Goal: Task Accomplishment & Management: Use online tool/utility

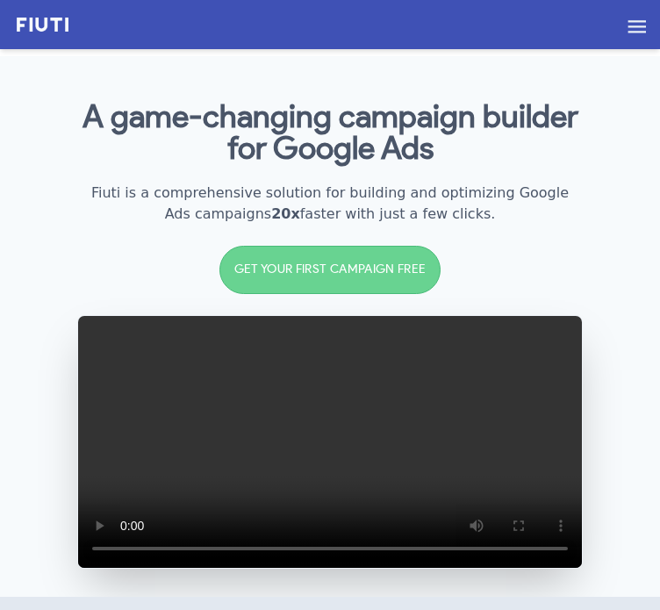
click at [306, 284] on link "GET YOUR FIRST CAMPAIGN FREE" at bounding box center [330, 270] width 222 height 48
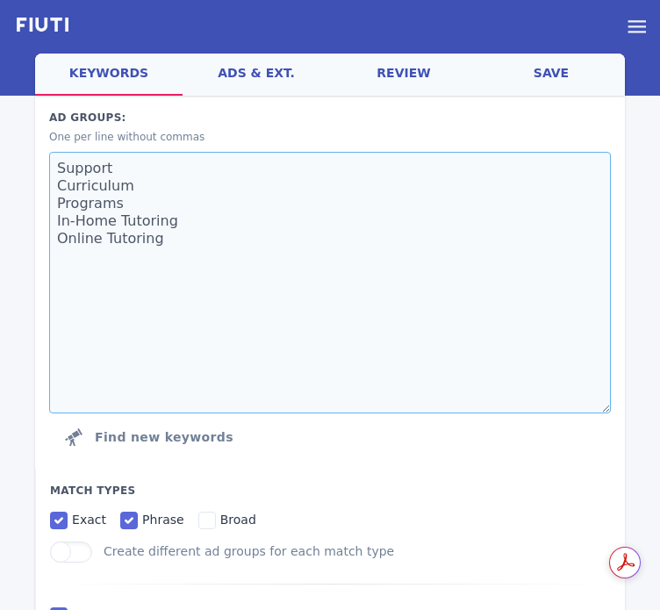
click at [197, 235] on textarea "Support Curriculum Programs In-Home Tutoring Online Tutoring" at bounding box center [329, 282] width 561 height 261
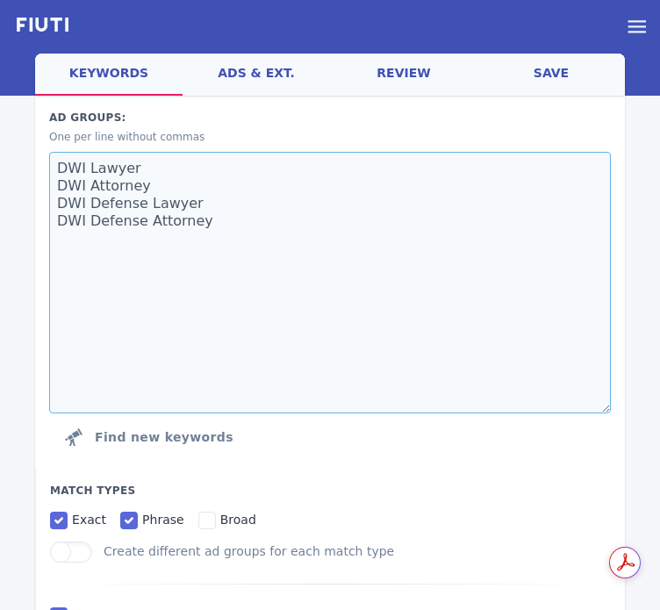
click at [349, 280] on textarea "DWI Lawyer DWI Attorney DWI Defense Lawyer DWI Defense Attorney" at bounding box center [329, 282] width 561 height 261
click at [241, 265] on textarea "DWI Lawyer DWI Attorney DWI Defense Lawyer DWI Defense Attorney DWI Lawyer Geo …" at bounding box center [329, 282] width 561 height 261
click at [340, 320] on textarea "DWI Lawyer DWI Attorney DWI Defense Lawyer DWI Defense Attorney DWI Lawyer Geo …" at bounding box center [329, 282] width 561 height 261
click at [182, 335] on textarea "DWI Lawyer DWI Attorney DWI Defense Lawyer DWI Defense Attorney DWI Lawyer Geo …" at bounding box center [329, 282] width 561 height 261
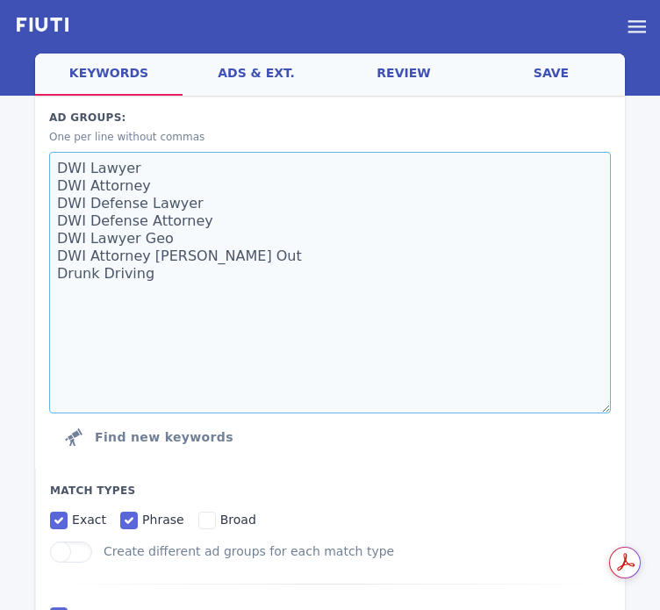
click at [317, 354] on textarea "DWI Lawyer DWI Attorney DWI Defense Lawyer DWI Defense Attorney DWI Lawyer Geo …" at bounding box center [329, 282] width 561 height 261
type textarea "DWI Lawyer DWI Attorney DWI Defense Lawyer DWI Defense Attorney DWI Lawyer Geo …"
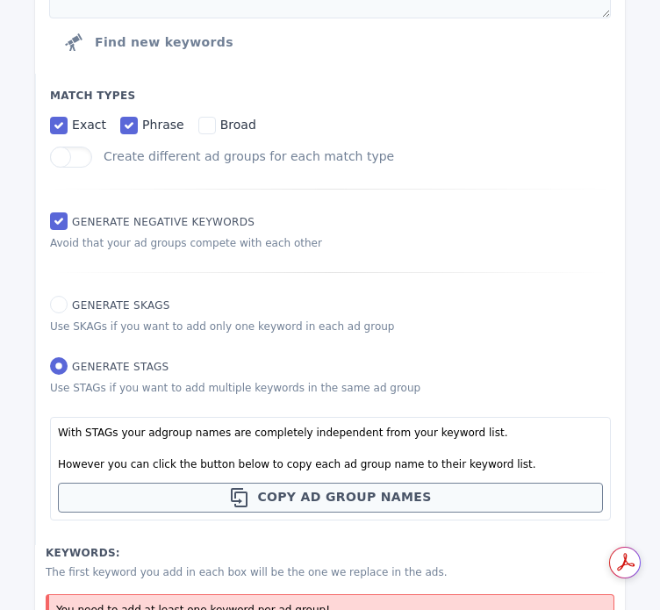
scroll to position [737, 0]
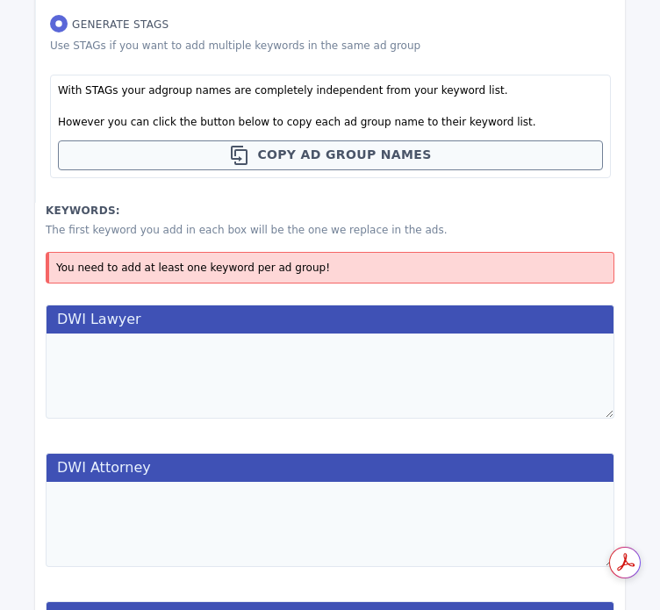
click at [172, 392] on textarea at bounding box center [330, 375] width 569 height 85
type textarea "dwi lawer"
click at [225, 371] on textarea "dwi lawer" at bounding box center [330, 375] width 569 height 85
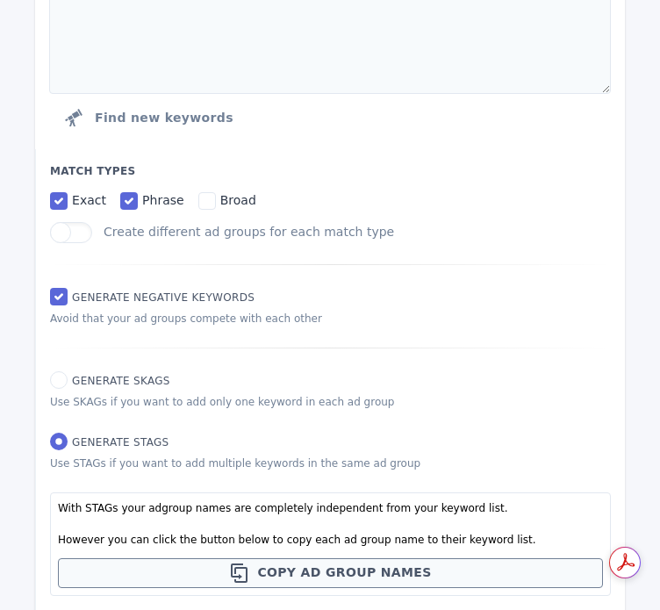
scroll to position [0, 0]
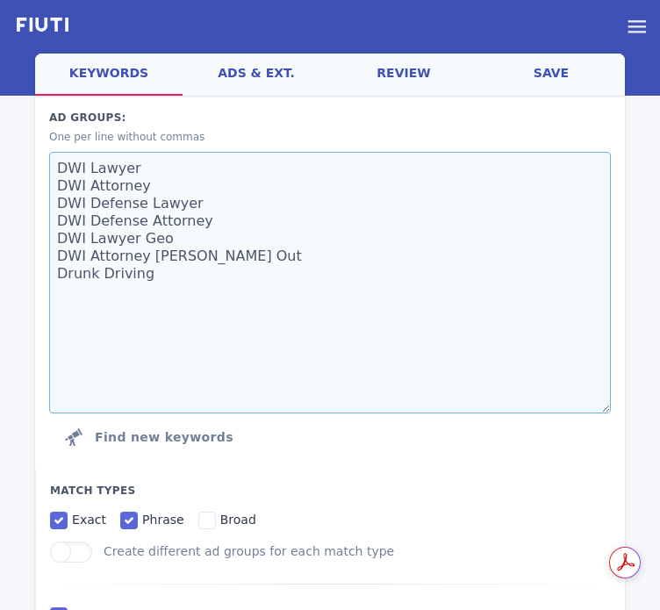
drag, startPoint x: 152, startPoint y: 175, endPoint x: 3, endPoint y: 161, distance: 149.7
click at [279, 182] on textarea "DWI Lawyer DWI Attorney DWI Defense Lawyer DWI Defense Attorney DWI Lawyer Geo …" at bounding box center [329, 282] width 561 height 261
drag, startPoint x: 185, startPoint y: 255, endPoint x: 7, endPoint y: 244, distance: 178.5
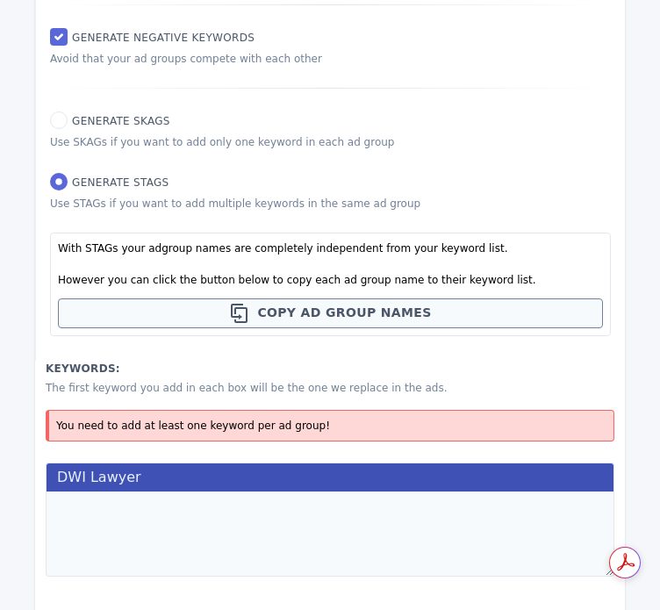
scroll to position [593, 0]
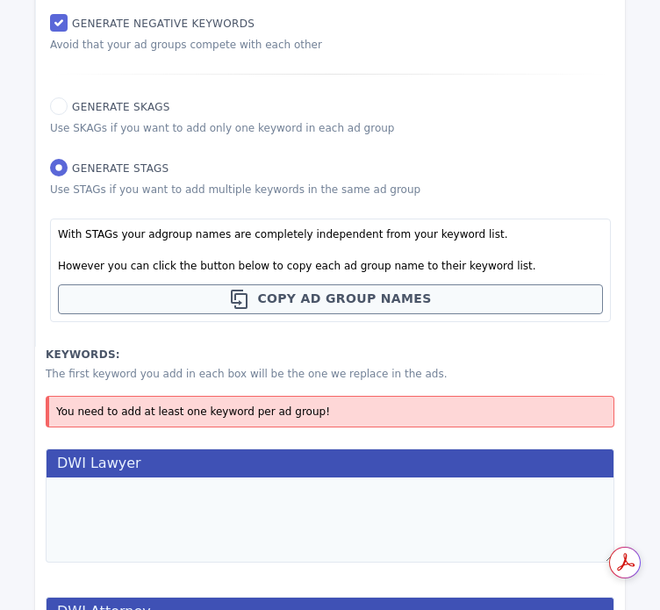
type textarea "DWI Lawyer DWI Attorney DWI Defense Lawyer DWI Defense Attorney Spelled Out Dru…"
click at [147, 496] on textarea at bounding box center [330, 519] width 569 height 85
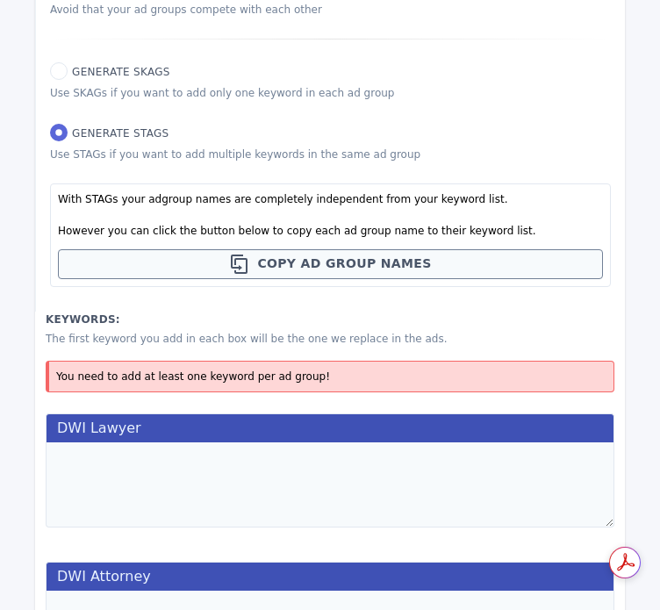
scroll to position [630, 0]
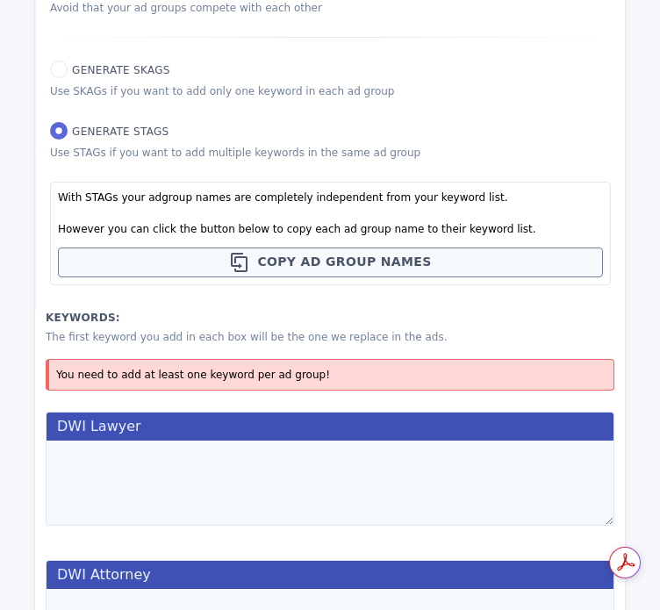
click at [263, 459] on textarea at bounding box center [330, 482] width 569 height 85
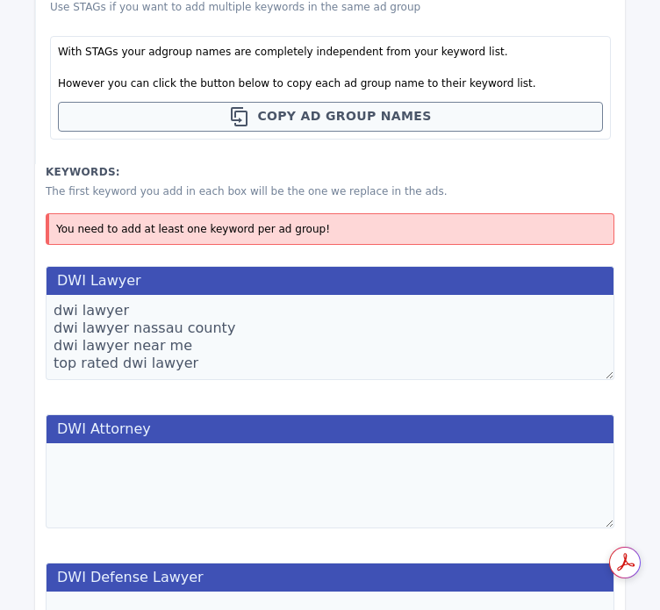
scroll to position [786, 0]
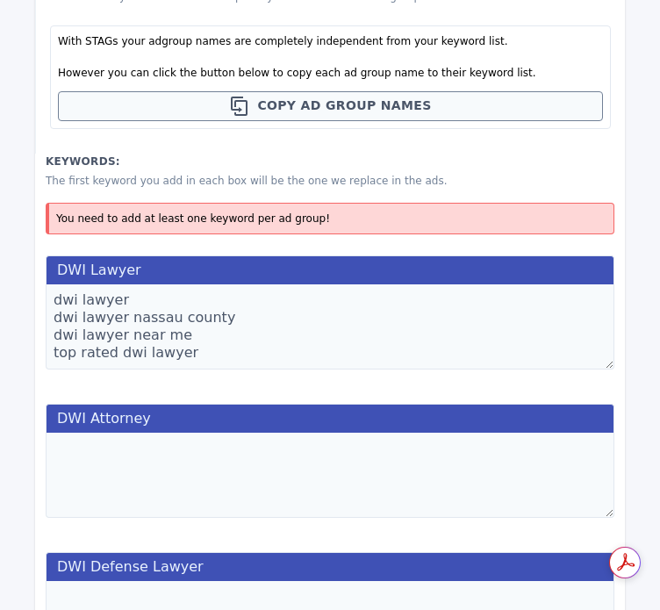
type textarea "dwi lawyer dwi lawyer nassau county dwi lawyer near me top rated dwi lawyer"
click at [361, 462] on textarea at bounding box center [330, 475] width 569 height 85
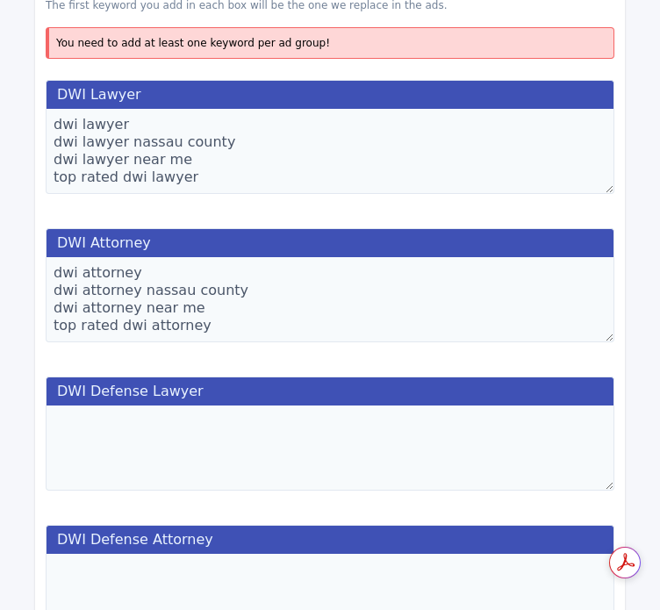
scroll to position [962, 0]
type textarea "dwi attorney dwi attorney nassau county dwi attorney near me top rated dwi atto…"
click at [234, 419] on textarea at bounding box center [330, 447] width 569 height 85
click at [234, 167] on textarea "dwi lawyer dwi lawyer nassau county dwi lawyer near me top rated dwi lawyer" at bounding box center [330, 151] width 569 height 85
click at [211, 449] on textarea at bounding box center [330, 447] width 569 height 85
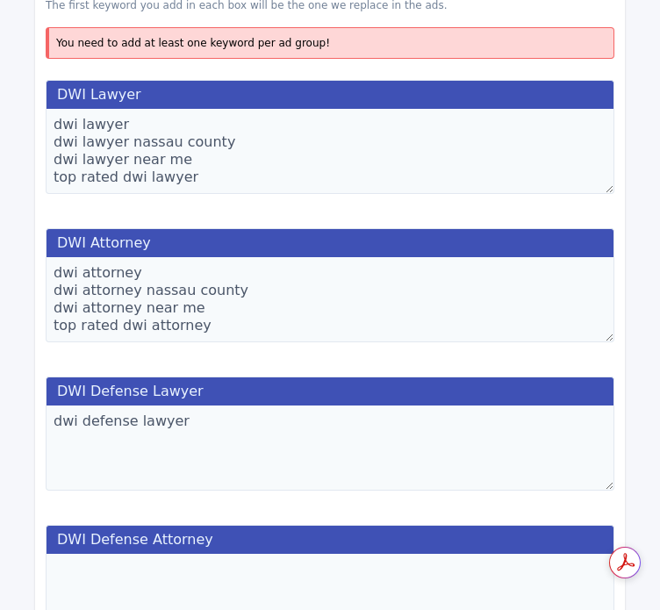
click at [272, 454] on textarea "dwi defense lawyer" at bounding box center [330, 447] width 569 height 85
paste textarea "dwi arrest lawyer"
paste textarea "dwi defense lawyer"
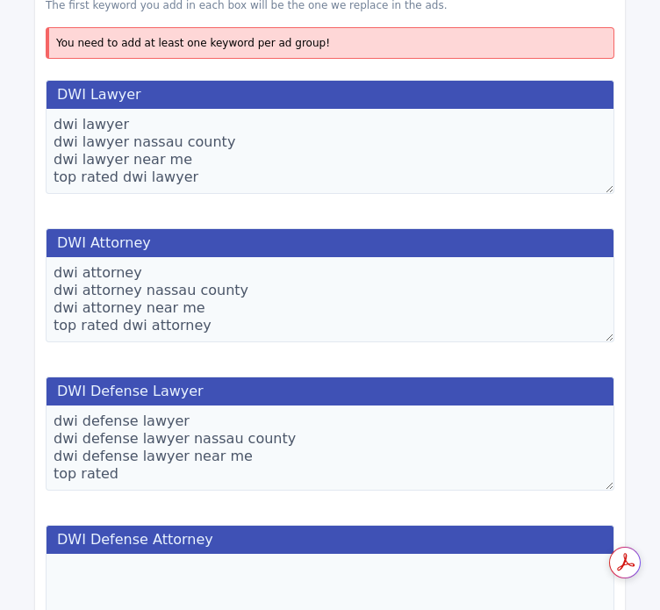
paste textarea "dwi defense lawyer"
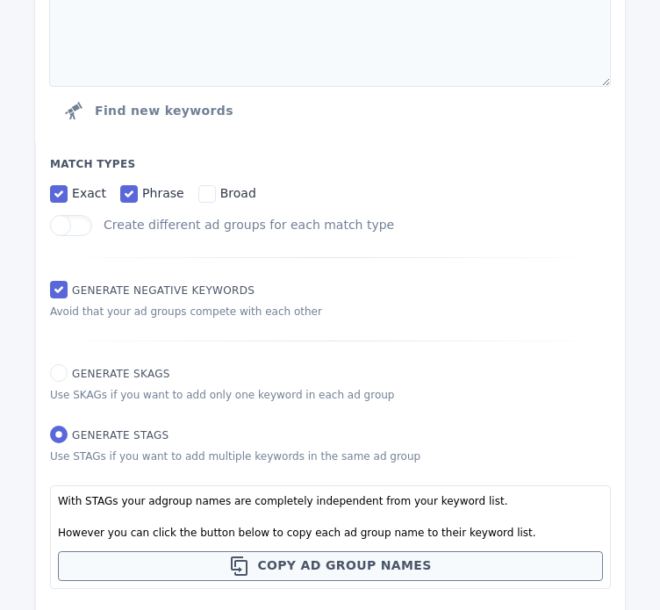
scroll to position [0, 0]
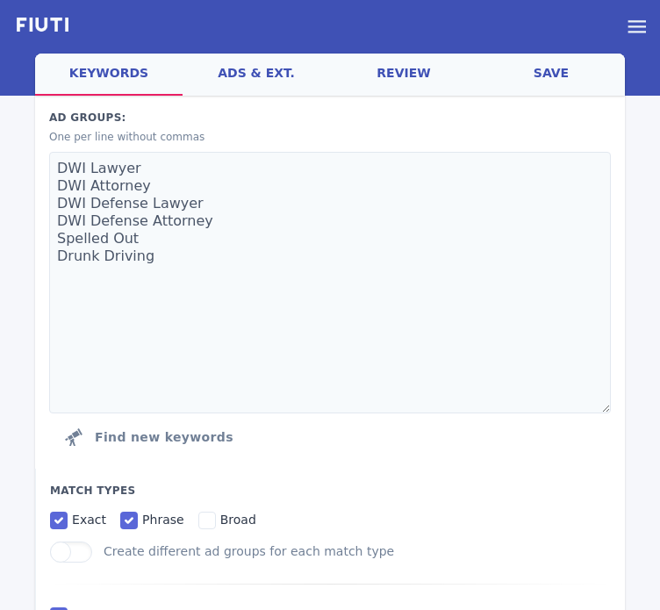
type textarea "dwi defense lawyer dwi defense lawyer nassau county dwi defense lawyer near me …"
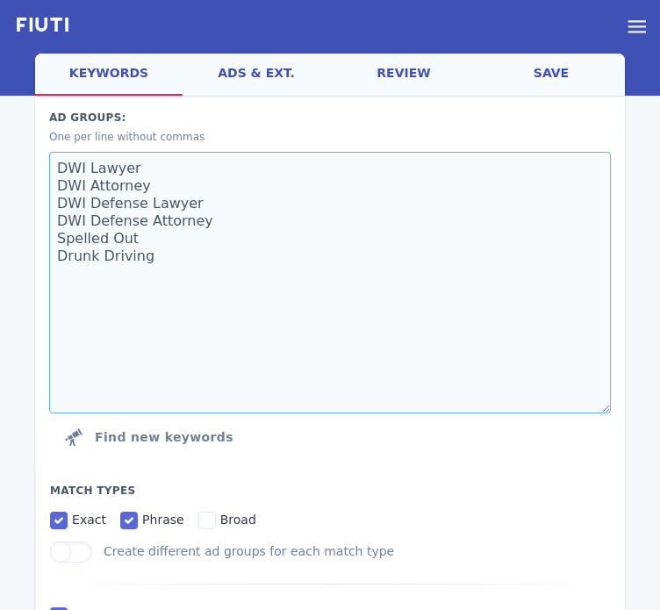
drag, startPoint x: 204, startPoint y: 219, endPoint x: 24, endPoint y: 220, distance: 179.9
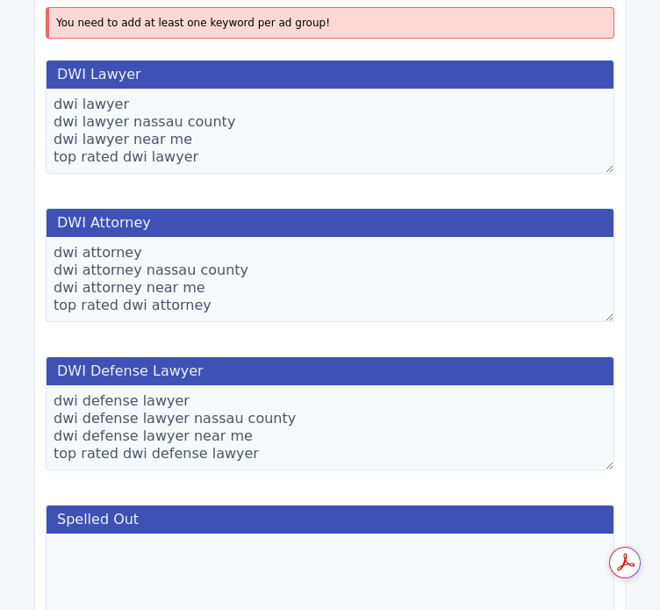
scroll to position [983, 0]
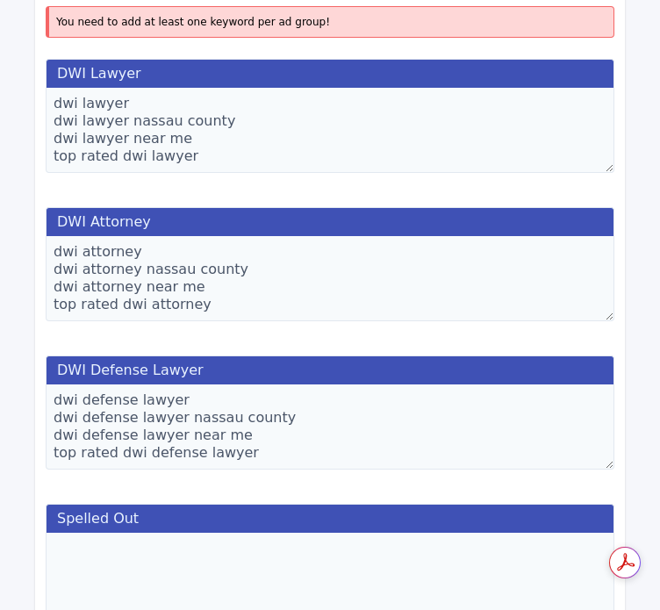
type textarea "DWI Lawyer DWI Attorney DWI Defense Lawyer Spelled Out Drunk Driving"
click at [300, 454] on textarea "dwi defense lawyer dwi defense lawyer nassau county dwi defense lawyer near me …" at bounding box center [330, 426] width 569 height 85
click at [288, 452] on textarea "dwi defense lawyer dwi defense lawyer nassau county dwi defense lawyer near me …" at bounding box center [330, 426] width 569 height 85
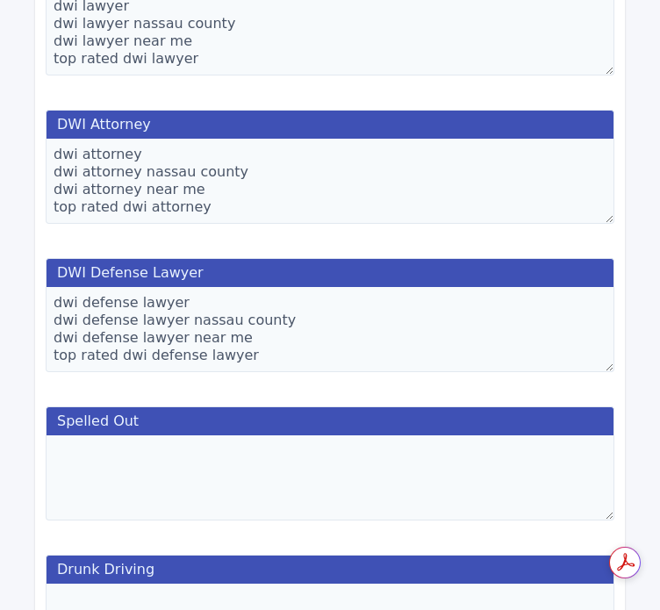
click at [265, 350] on textarea "dwi defense lawyer dwi defense lawyer nassau county dwi defense lawyer near me …" at bounding box center [330, 329] width 569 height 85
paste textarea "dwi defense attorney dwi defense attorney nassau county dwi defense attorney ne…"
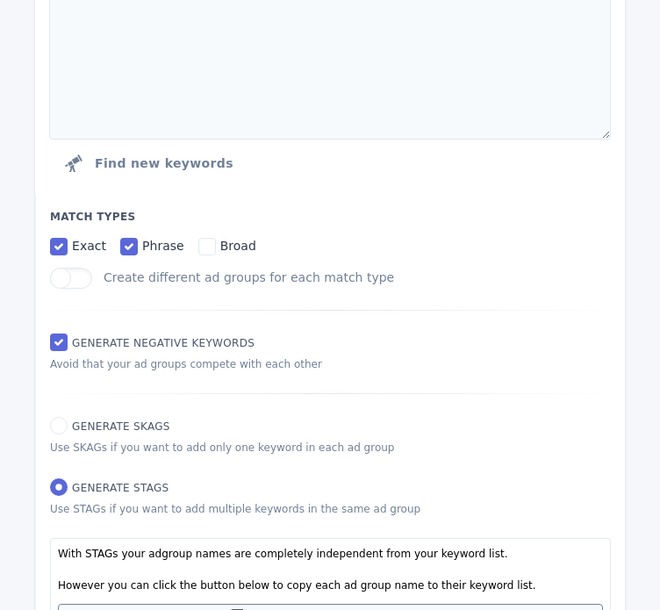
scroll to position [0, 0]
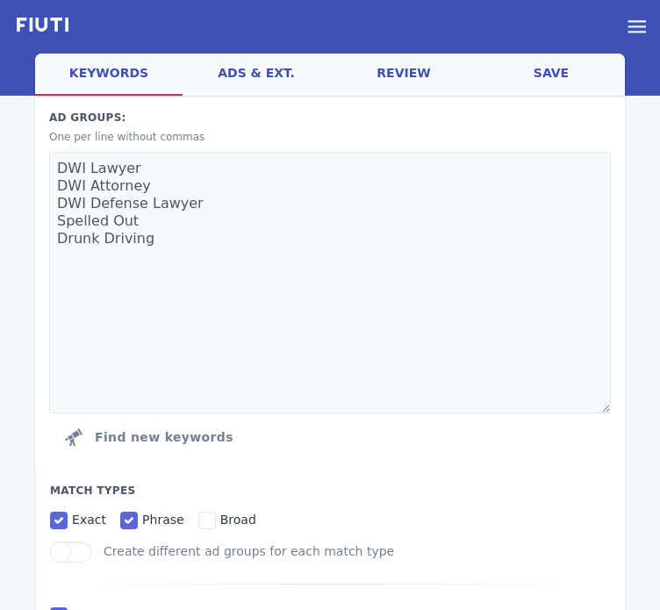
type textarea "dwi defense lawyer dwi defense lawyer nassau county dwi defense lawyer near me …"
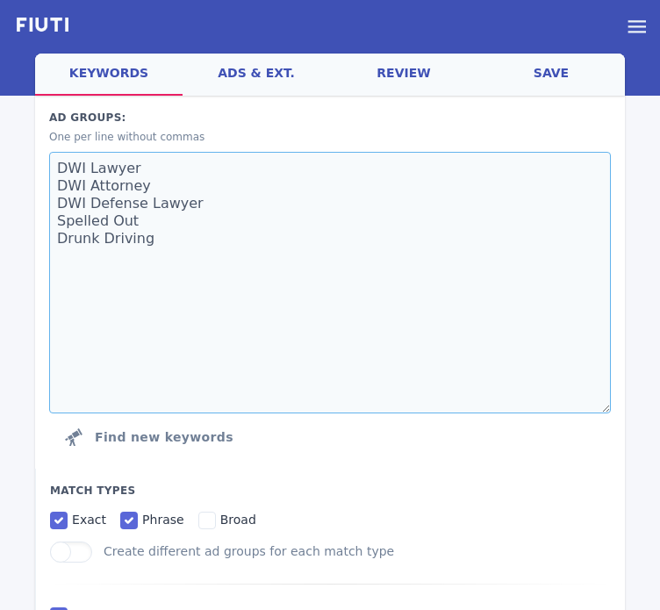
click at [204, 203] on textarea "DWI Lawyer DWI Attorney DWI Defense Lawyer Spelled Out Drunk Driving" at bounding box center [329, 282] width 561 height 261
type textarea "DWI Lawyer DWI Attorney DWI Defense Lawyer/ Spelled Out Drunk Driving"
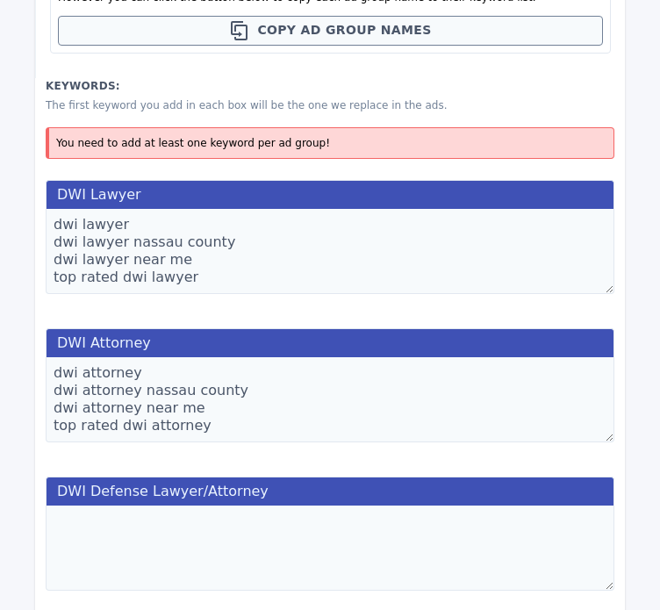
scroll to position [860, 0]
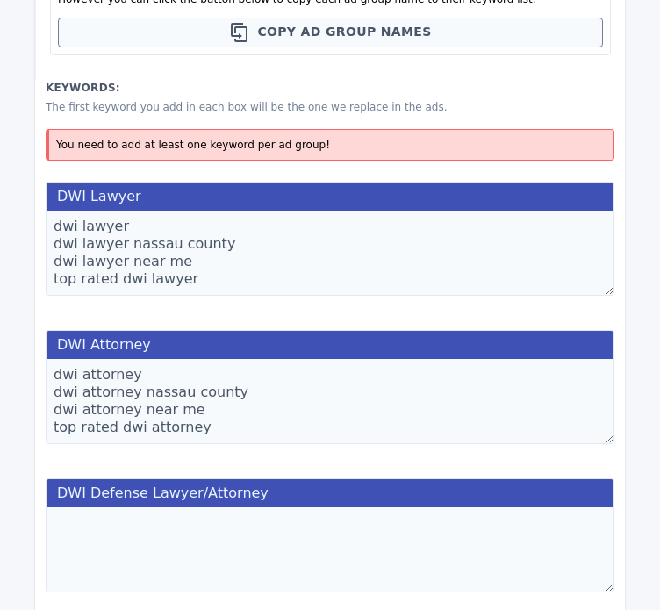
click at [210, 250] on textarea "dwi lawyer dwi lawyer nassau county dwi lawyer near me top rated dwi lawyer" at bounding box center [330, 253] width 569 height 85
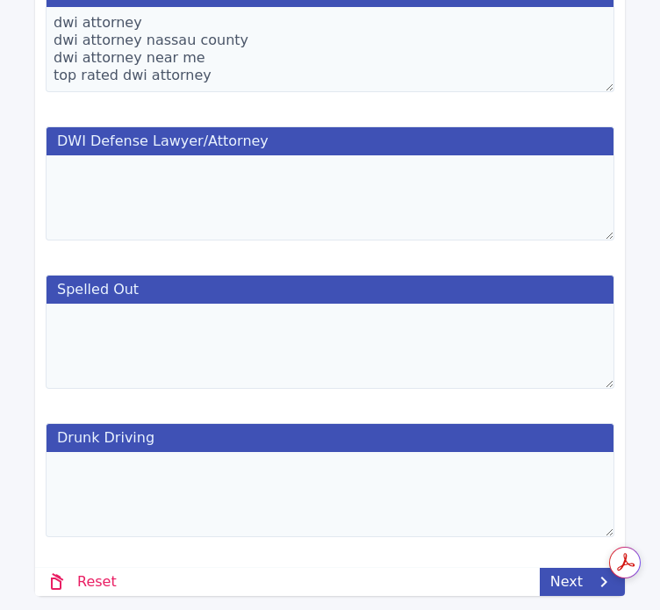
scroll to position [939, 0]
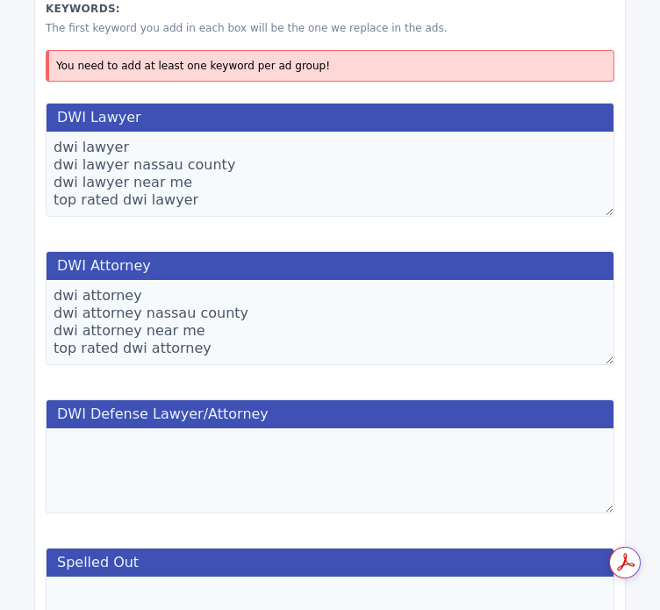
click at [270, 473] on textarea at bounding box center [330, 470] width 569 height 85
type textarea "DWI Lawyer DWI Attorney DWI Defense Lawyer Spelled Out Drunk Driving"
type textarea "dwi defense lawyer dwi defense lawyer nassau county dwi defense lawyer near me …"
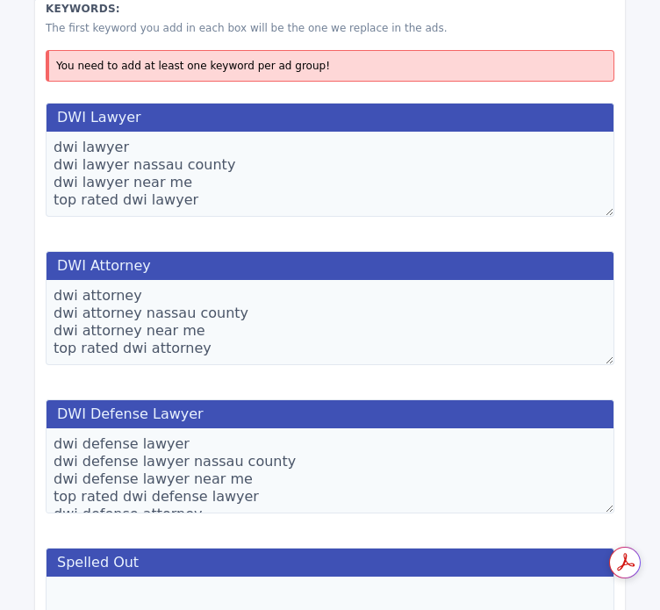
click at [270, 473] on textarea "dwi defense lawyer dwi defense lawyer nassau county dwi defense lawyer near me …" at bounding box center [330, 470] width 569 height 85
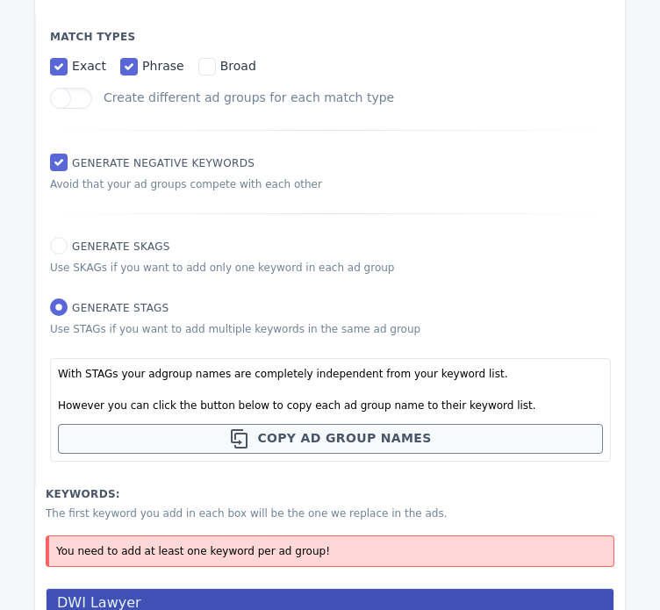
scroll to position [0, 0]
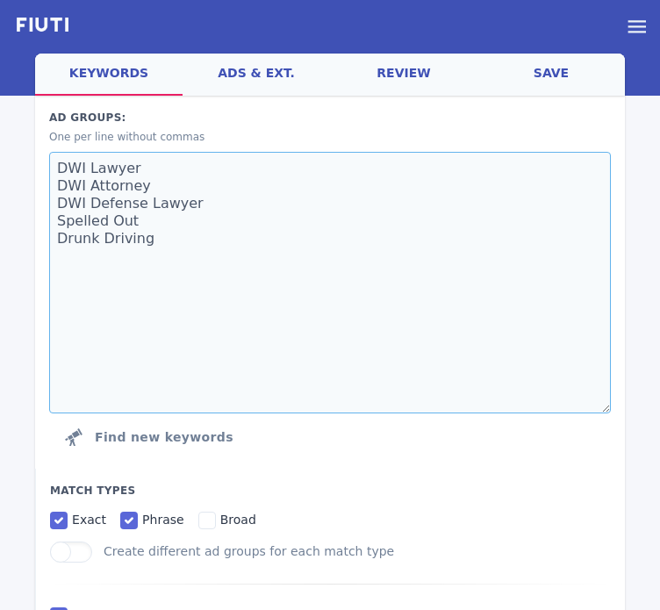
click at [229, 203] on textarea "DWI Lawyer DWI Attorney DWI Defense Lawyer Spelled Out Drunk Driving" at bounding box center [329, 282] width 561 height 261
type textarea "DWI Lawyer DWI Attorney DWI Defense Lawyer/ Spelled Out Drunk Driving"
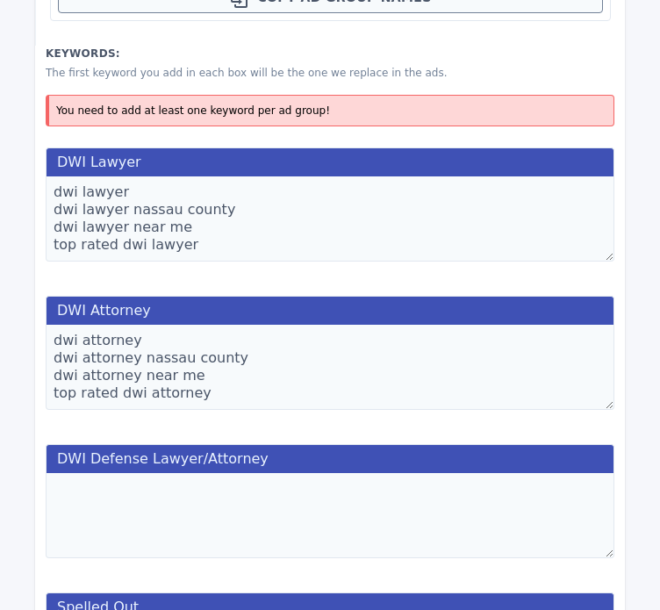
scroll to position [895, 0]
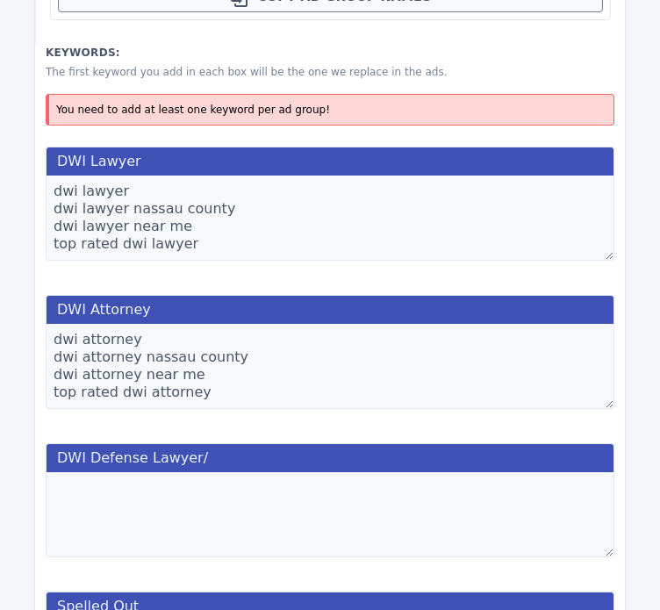
type textarea "DWI Lawyer DWI Attorney DWI Defense Lawyer Spelled Out Drunk Driving"
type textarea "dwi defense lawyer dwi defense lawyer nassau county dwi defense lawyer near me …"
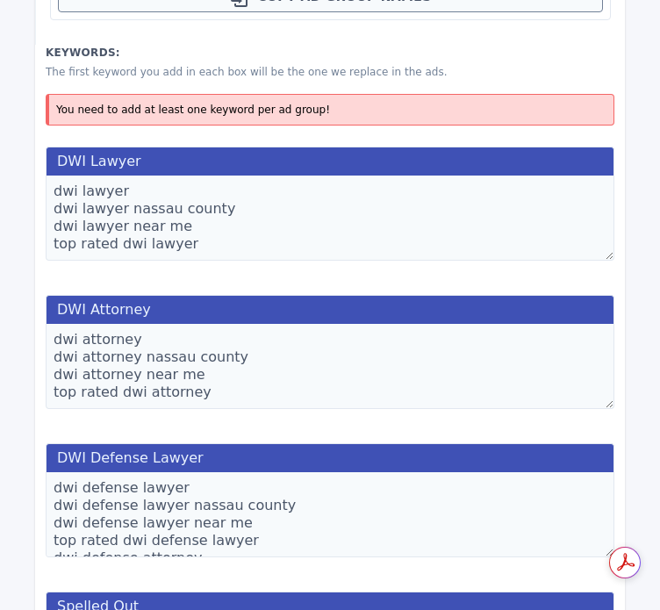
scroll to position [0, 0]
click at [241, 518] on textarea "dwi defense lawyer dwi defense lawyer nassau county dwi defense lawyer near me …" at bounding box center [330, 514] width 569 height 85
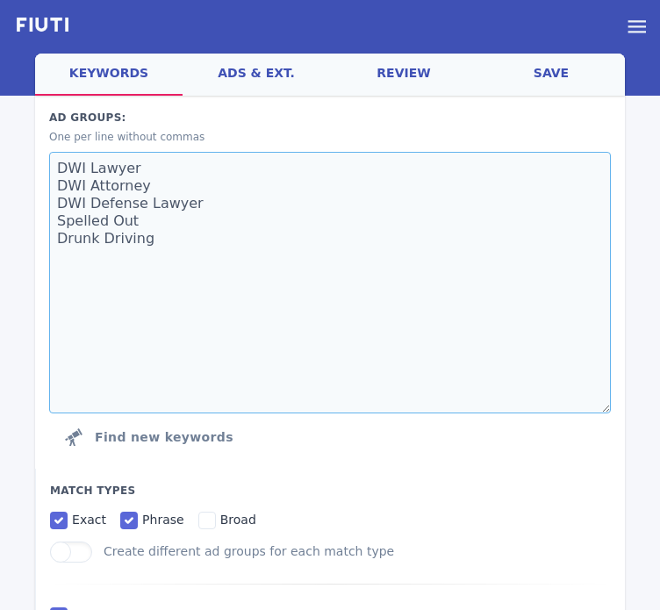
click at [242, 203] on textarea "DWI Lawyer DWI Attorney DWI Defense Lawyer Spelled Out Drunk Driving" at bounding box center [329, 282] width 561 height 261
type textarea "DWI Lawyer DWI Attorney DWI Defense Lawyer/ Spelled Out Drunk Driving"
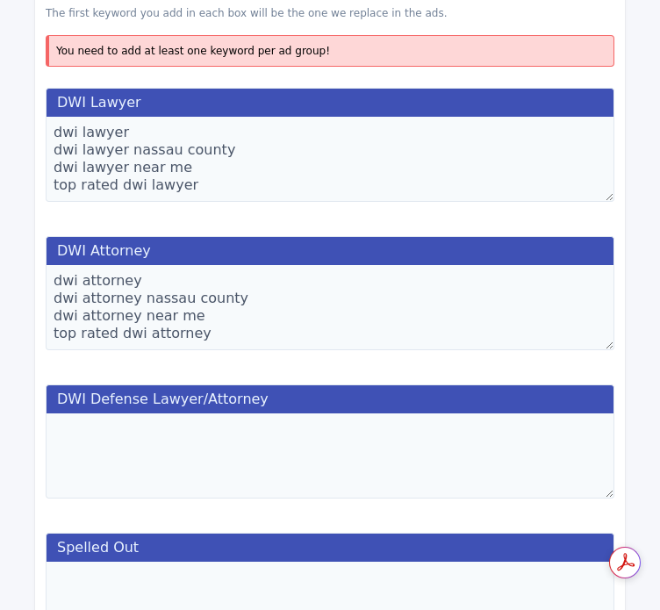
scroll to position [955, 0]
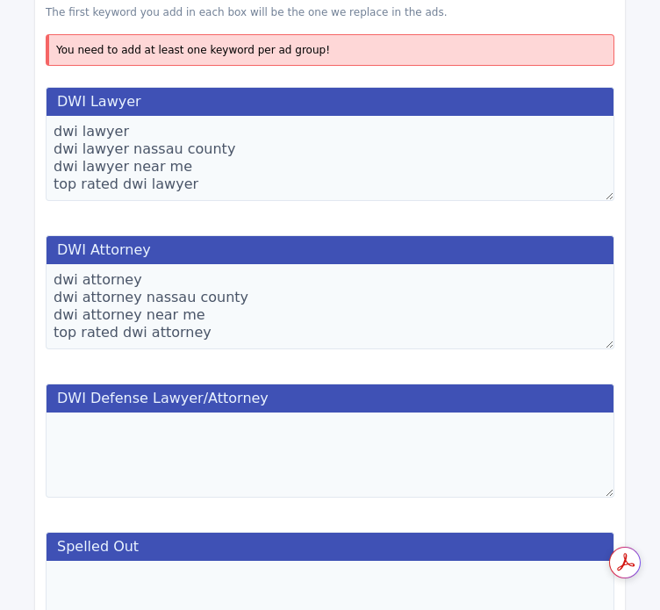
type textarea "DWI Lawyer DWI Attorney DWI Defense Lawyer/Attorney Spelled Out Drunk Driving"
click at [237, 476] on textarea at bounding box center [330, 454] width 569 height 85
paste textarea "dwi defense lawyer dwi defense lawyer nassau county dwi defense lawyer near me …"
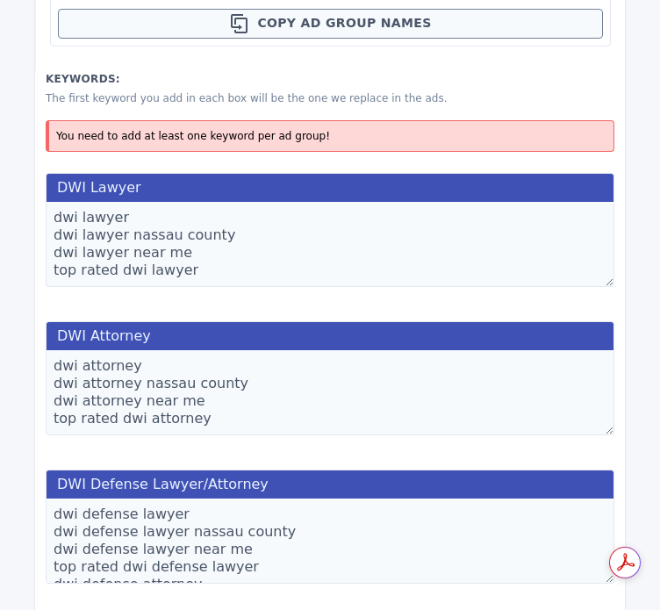
scroll to position [867, 0]
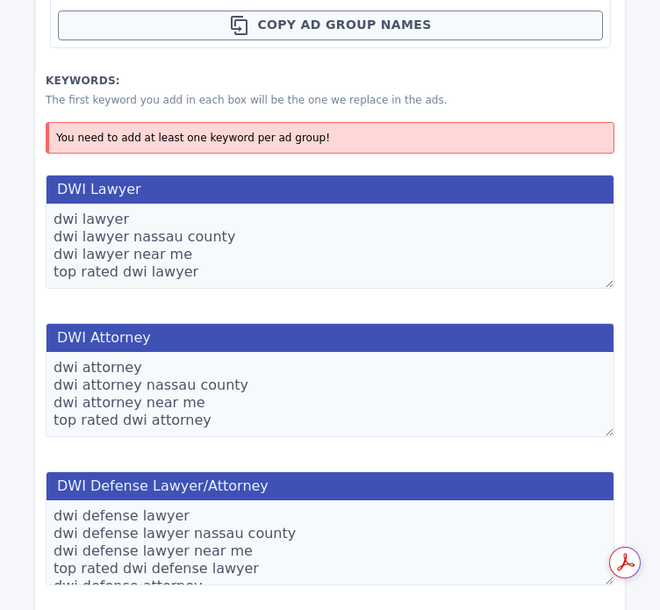
type textarea "dwi defense lawyer dwi defense lawyer nassau county dwi defense lawyer near me …"
click at [217, 421] on textarea "dwi attorney dwi attorney nassau county dwi attorney near me top rated dwi atto…" at bounding box center [330, 394] width 569 height 85
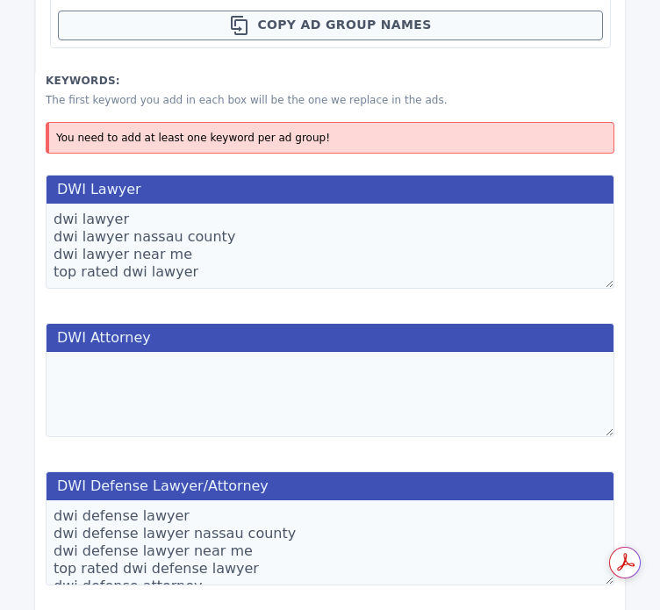
click at [240, 282] on textarea "dwi lawyer dwi lawyer nassau county dwi lawyer near me top rated dwi lawyer" at bounding box center [330, 246] width 569 height 85
paste textarea "dwi attorney dwi attorney nassau county dwi attorney near me top rated dwi atto…"
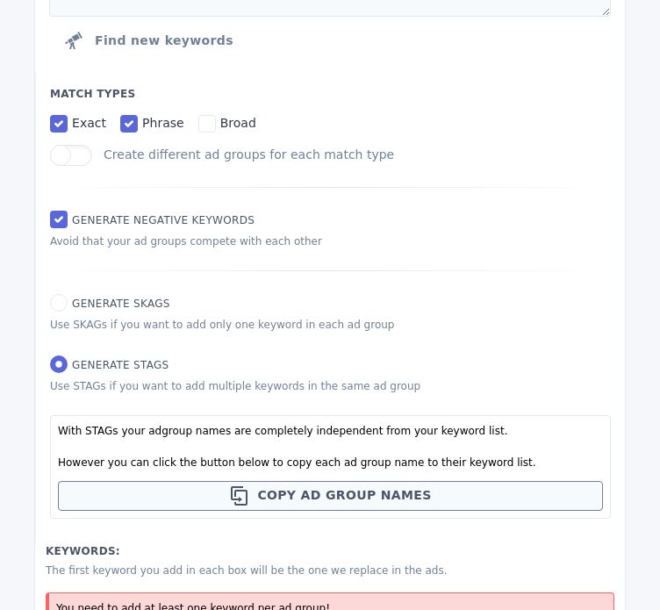
scroll to position [0, 0]
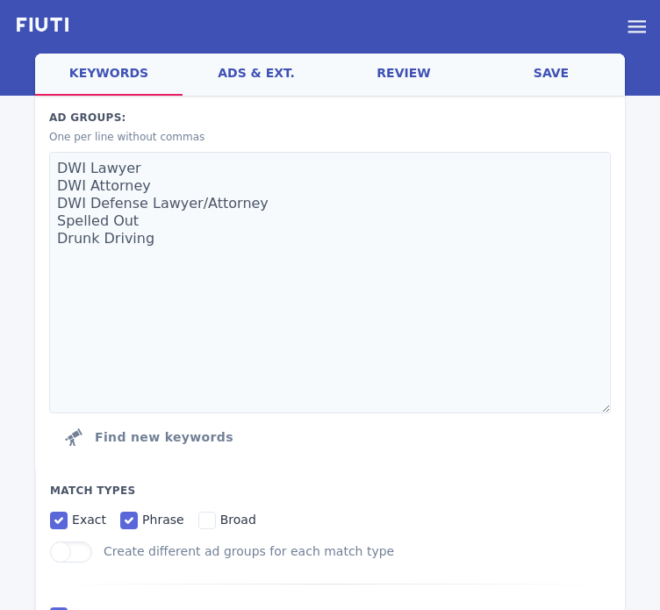
type textarea "dwi lawyer dwi lawyer nassau county dwi lawyer near me top rated dwi lawyer dwi…"
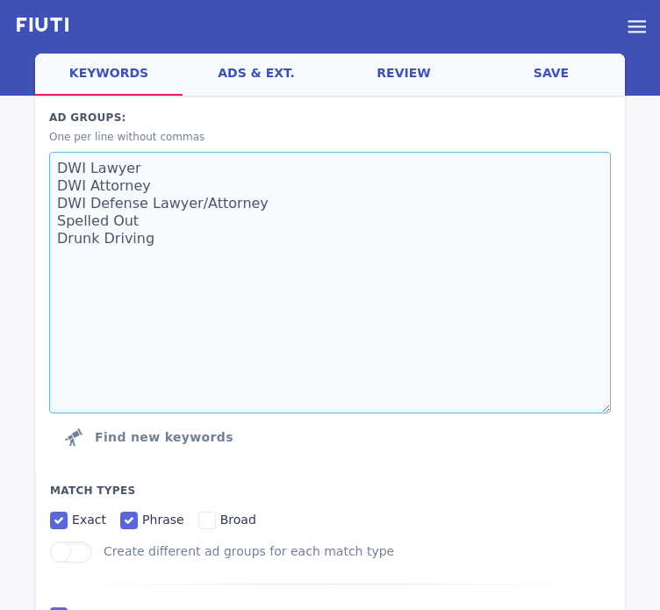
click at [214, 195] on textarea "DWI Lawyer DWI Attorney DWI Defense Lawyer/Attorney Spelled Out Drunk Driving" at bounding box center [329, 282] width 561 height 261
click at [193, 184] on textarea "DWI Lawyer DWI Attorney DWI Defense Lawyer/Attorney Spelled Out Drunk Driving" at bounding box center [329, 282] width 561 height 261
type textarea "DWI Lawyer DWI Defense Lawyer/Attorney Spelled Out Drunk Driving"
type textarea "dwi defense lawyer dwi defense lawyer nassau county dwi defense lawyer near me …"
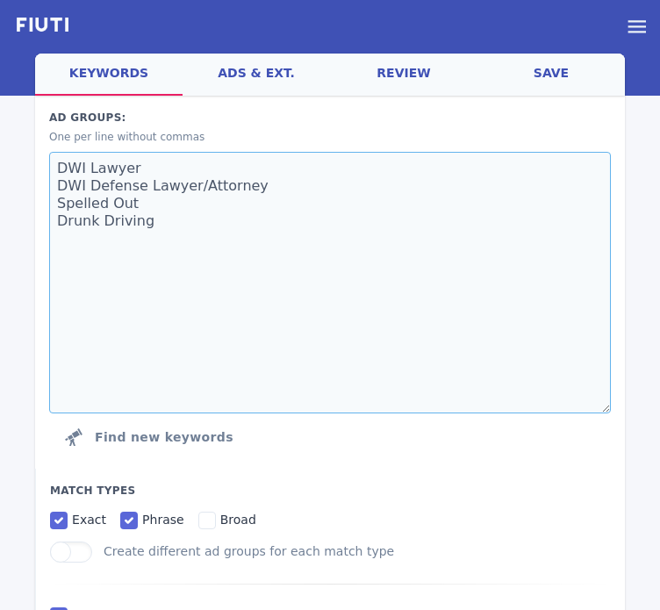
drag, startPoint x: 161, startPoint y: 210, endPoint x: 21, endPoint y: 204, distance: 140.5
type textarea "DWI Lawyer DWI Defense Lawyer/Attorney Spelled Out Drunk Driving"
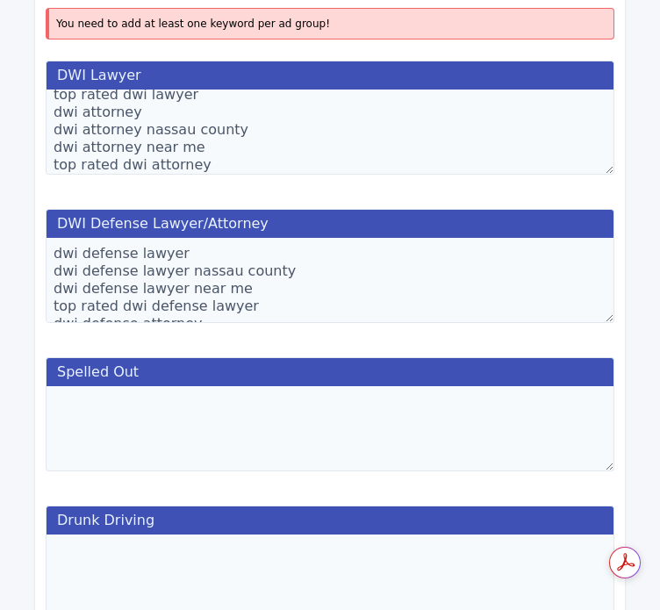
scroll to position [982, 0]
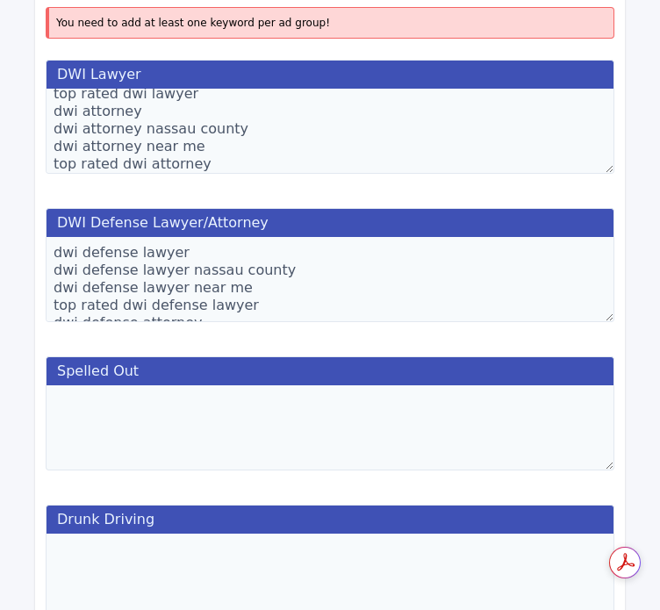
click at [200, 459] on textarea at bounding box center [330, 427] width 569 height 85
paste textarea "driving while intoxicated lawyer"
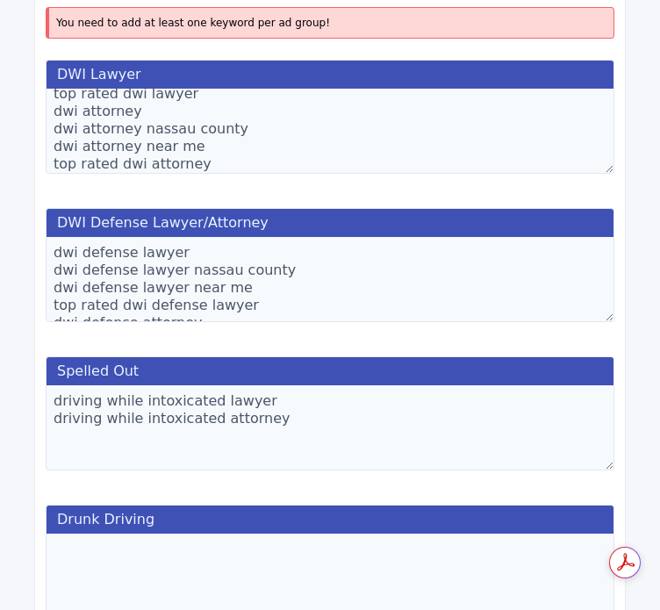
paste textarea "driving while intoxicated lawyer"
click at [230, 441] on textarea "driving while intoxicated lawyer driving while intoxicated attorney driving whi…" at bounding box center [330, 427] width 569 height 85
paste textarea "driving while impaired"
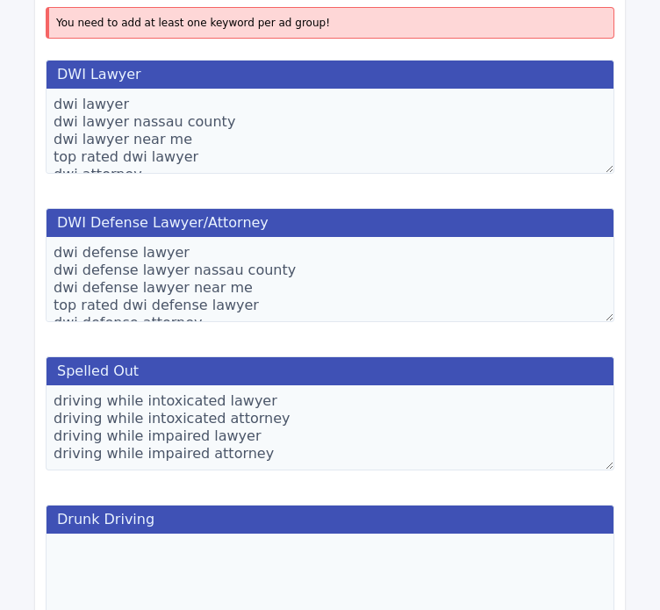
scroll to position [0, 0]
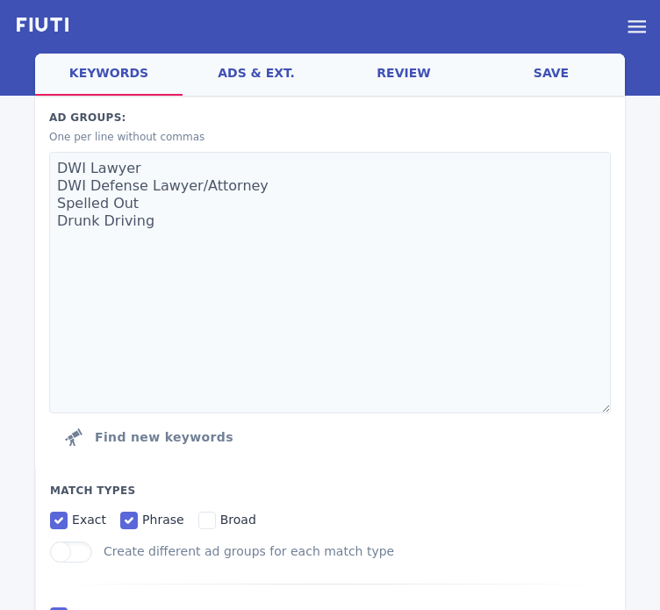
type textarea "driving while intoxicated lawyer driving while intoxicated attorney driving whi…"
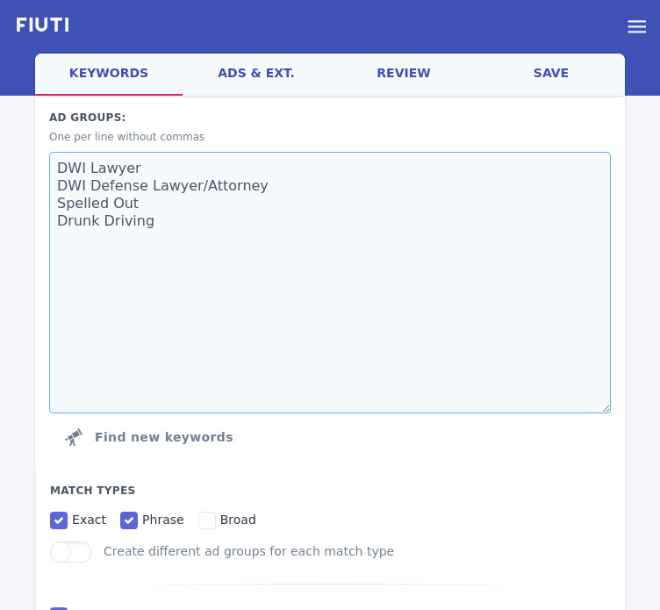
click at [158, 168] on textarea "DWI Lawyer DWI Defense Lawyer/Attorney Spelled Out Drunk Driving" at bounding box center [329, 282] width 561 height 261
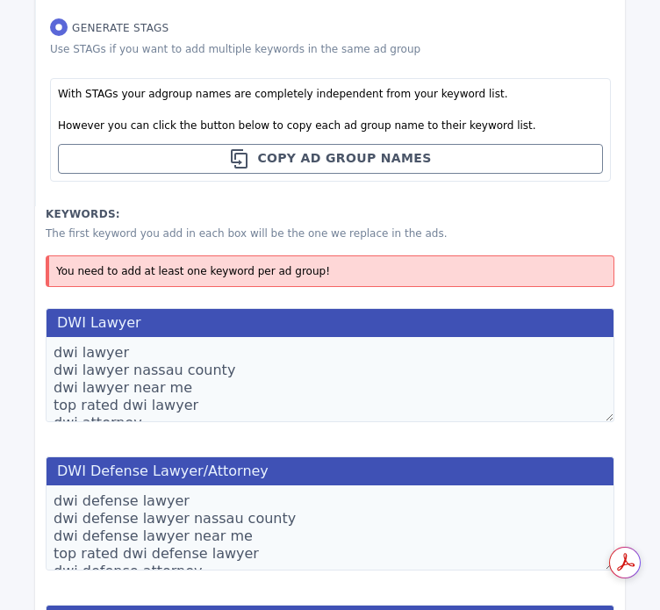
scroll to position [761, 0]
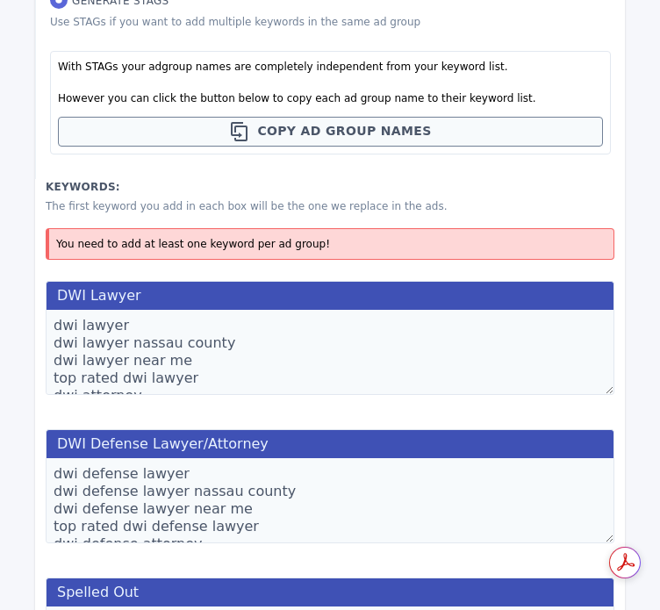
click at [221, 359] on textarea "dwi lawyer dwi lawyer nassau county dwi lawyer near me top rated dwi lawyer dwi…" at bounding box center [330, 352] width 569 height 85
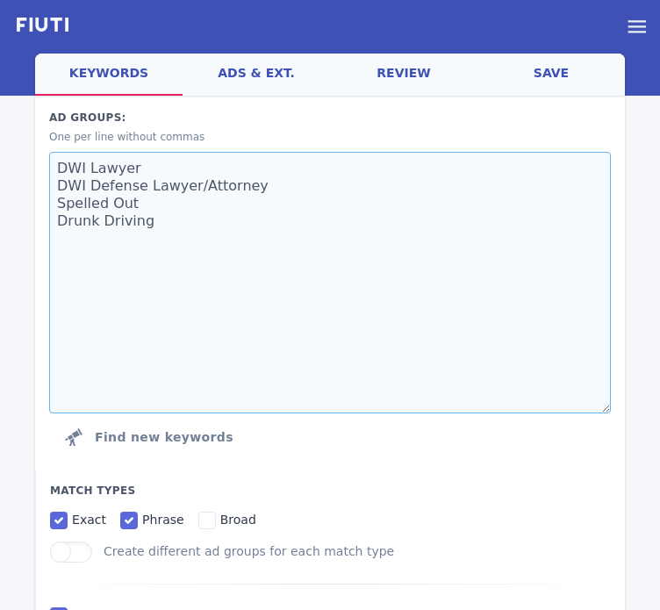
click at [175, 159] on textarea "DWI Lawyer DWI Defense Lawyer/Attorney Spelled Out Drunk Driving" at bounding box center [329, 282] width 561 height 261
type textarea "DWI Lawyer/ DWI Defense Lawyer/Attorney Spelled Out Drunk Driving"
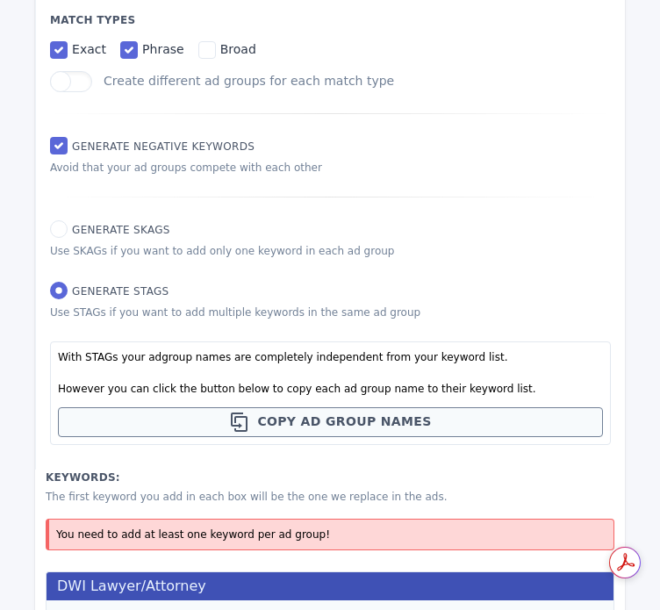
scroll to position [818, 0]
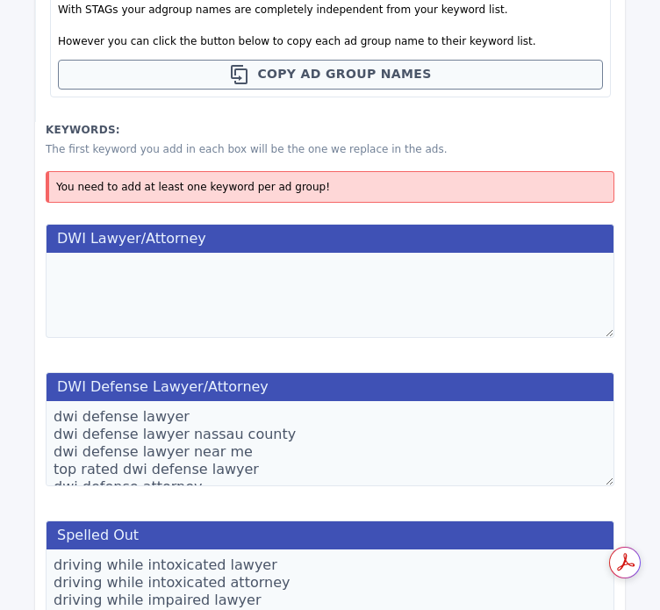
type textarea "DWI Lawyer/Attorney DWI Defense Lawyer/Attorney Spelled Out Drunk Driving"
click at [183, 321] on textarea at bounding box center [330, 295] width 569 height 85
paste textarea "dwi lawyer dwi lawyer nassau county dwi lawyer near me top rated dwi lawyer dwi…"
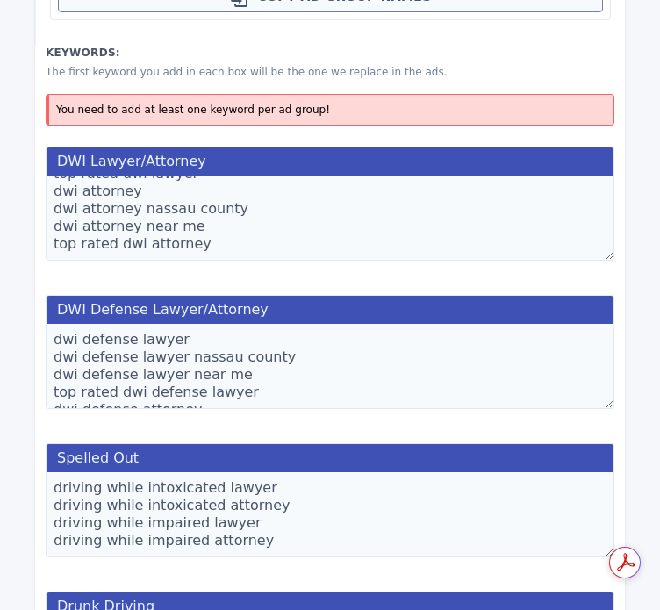
scroll to position [897, 0]
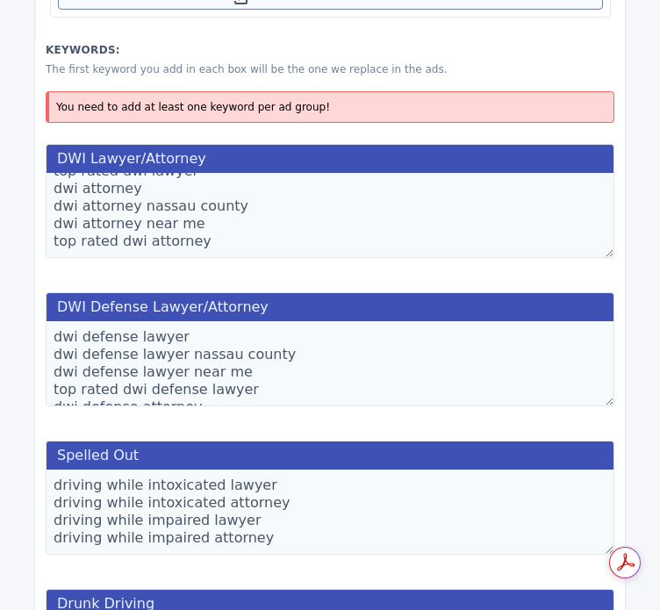
type textarea "dwi lawyer dwi lawyer nassau county dwi lawyer near me top rated dwi lawyer dwi…"
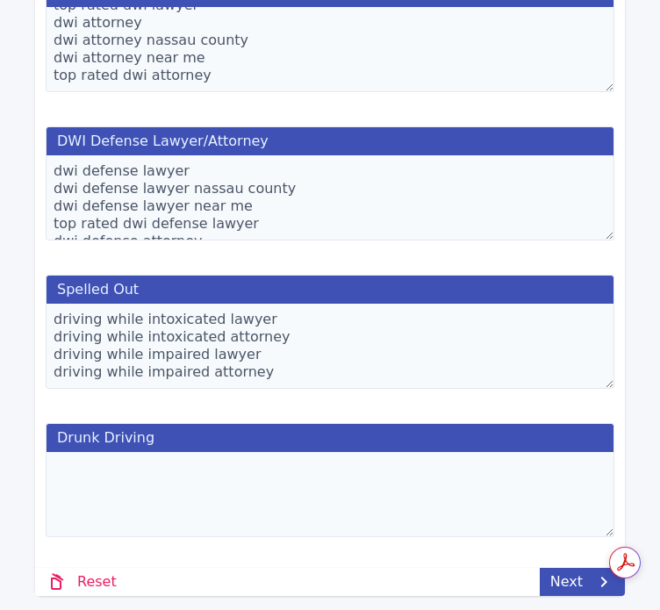
scroll to position [1069, 0]
click at [268, 466] on textarea at bounding box center [330, 494] width 569 height 85
drag, startPoint x: 268, startPoint y: 466, endPoint x: 108, endPoint y: 451, distance: 161.2
click at [108, 452] on textarea "drunk driving lawyer drunk driving attorney" at bounding box center [330, 494] width 569 height 85
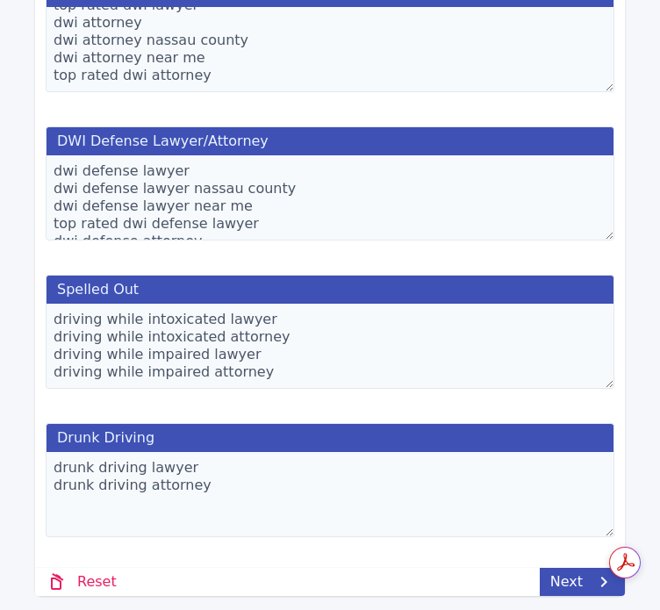
click at [108, 452] on textarea "drunk driving lawyer drunk driving attorney" at bounding box center [330, 494] width 569 height 85
drag, startPoint x: 184, startPoint y: 455, endPoint x: 5, endPoint y: 459, distance: 179.0
paste textarea "drunk driving lawyer"
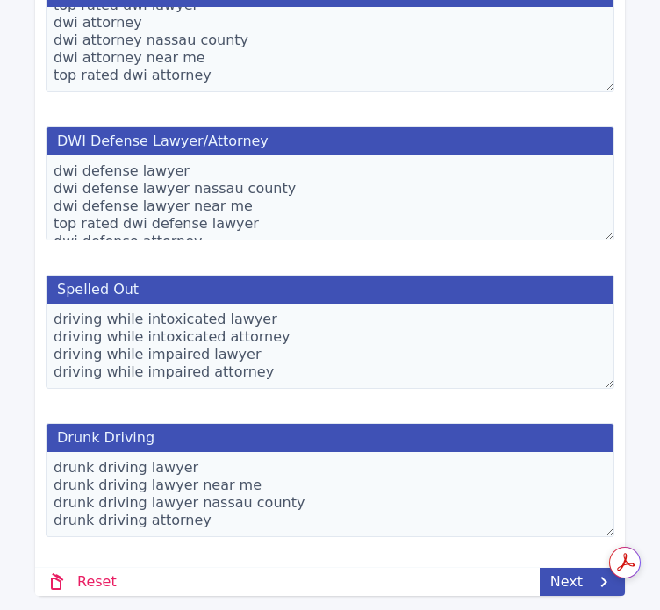
scroll to position [8, 0]
drag, startPoint x: 219, startPoint y: 519, endPoint x: 8, endPoint y: 502, distance: 212.2
paste textarea "drunk driving attorney"
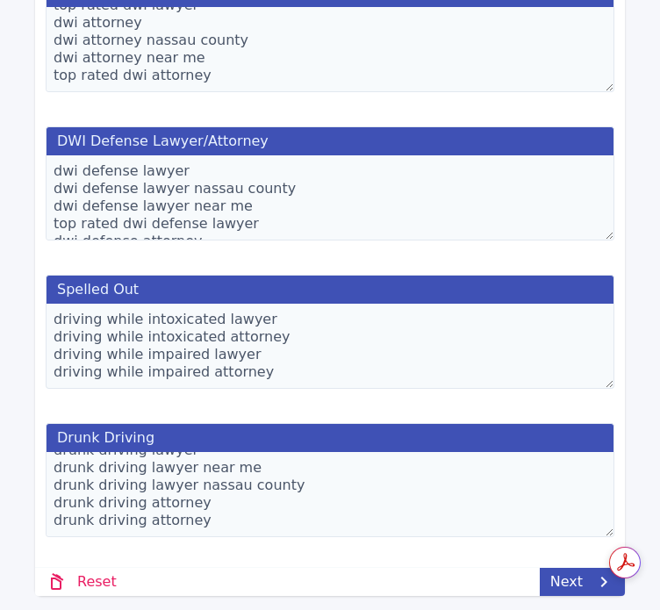
scroll to position [35, 0]
click at [247, 496] on textarea "drunk driving lawyer drunk driving lawyer near me drunk driving lawyer nassau c…" at bounding box center [330, 494] width 569 height 85
paste textarea "drunk driving attorney"
click at [247, 496] on textarea "drunk driving lawyer drunk driving lawyer near me drunk driving lawyer nassau c…" at bounding box center [330, 494] width 569 height 85
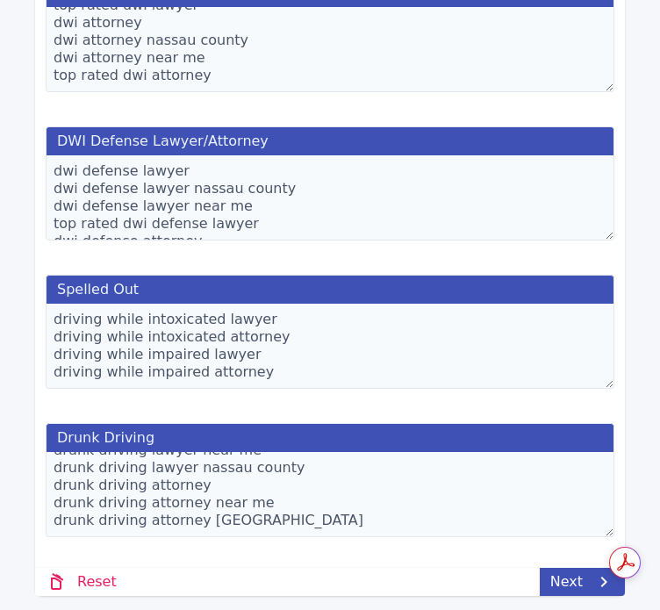
scroll to position [70, 0]
click at [215, 521] on textarea "drunk driving lawyer drunk driving lawyer near me drunk driving lawyer nassau c…" at bounding box center [330, 494] width 569 height 85
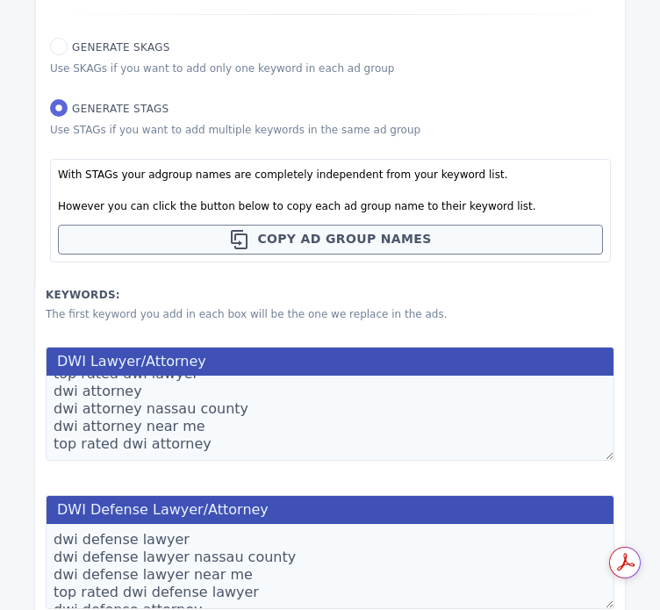
scroll to position [648, 0]
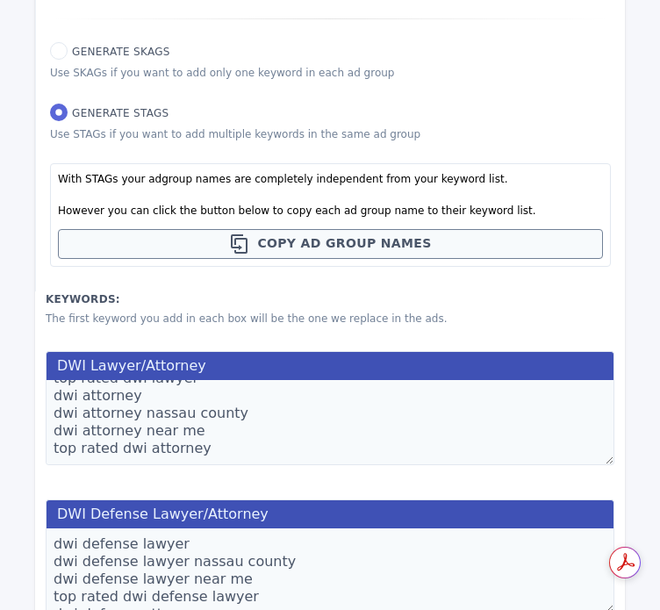
type textarea "drunk driving lawyer drunk driving lawyer near me drunk driving lawyer nassau c…"
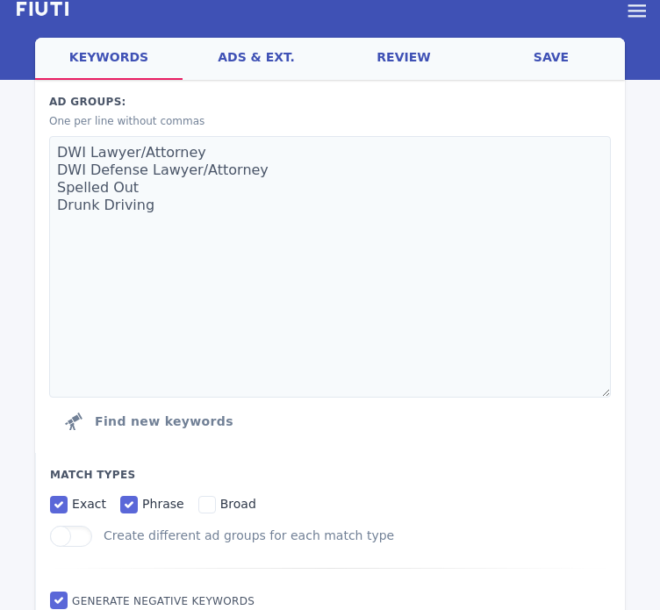
scroll to position [0, 0]
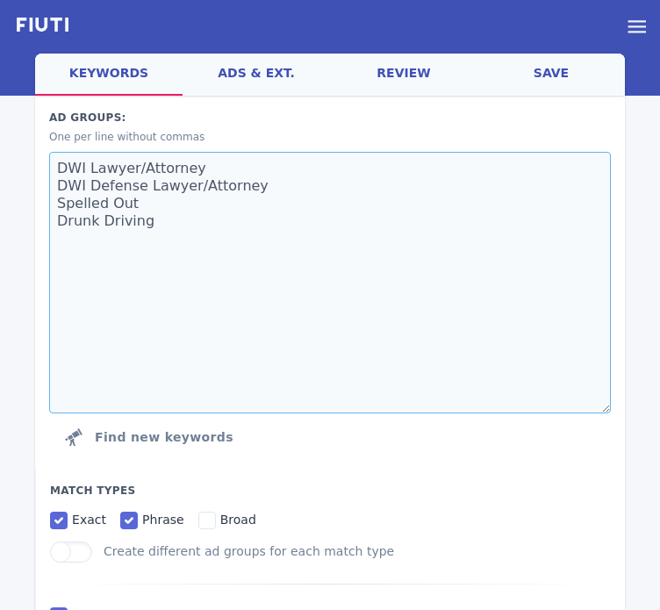
drag, startPoint x: 211, startPoint y: 164, endPoint x: -1, endPoint y: 167, distance: 212.3
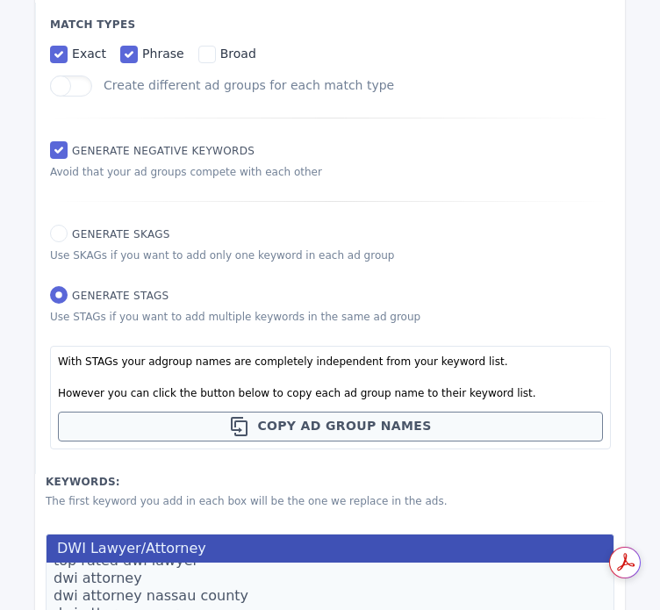
scroll to position [495, 0]
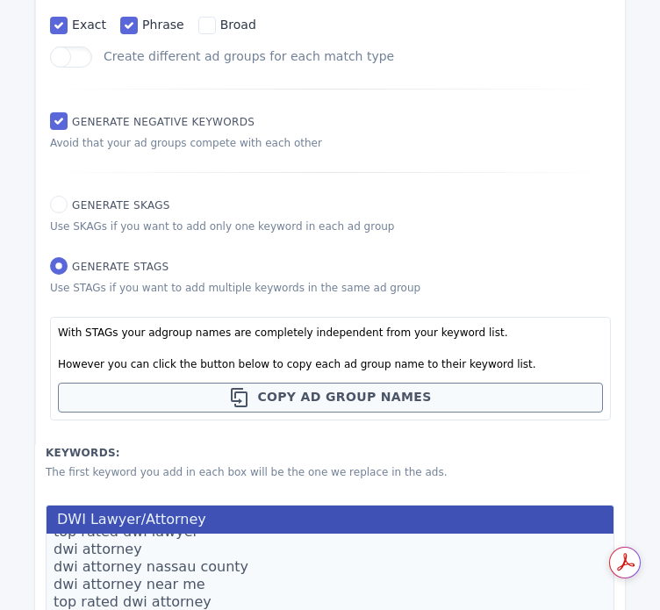
click at [238, 559] on textarea "dwi lawyer dwi lawyer nassau county dwi lawyer near me top rated dwi lawyer dwi…" at bounding box center [330, 575] width 569 height 85
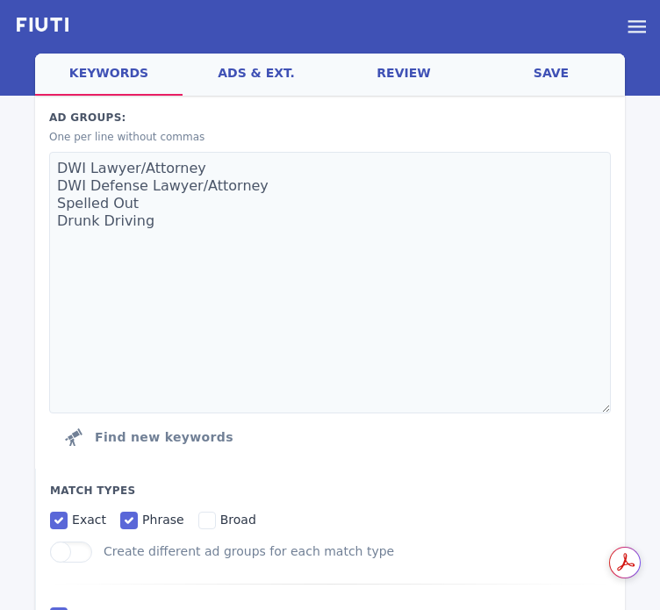
scroll to position [0, 0]
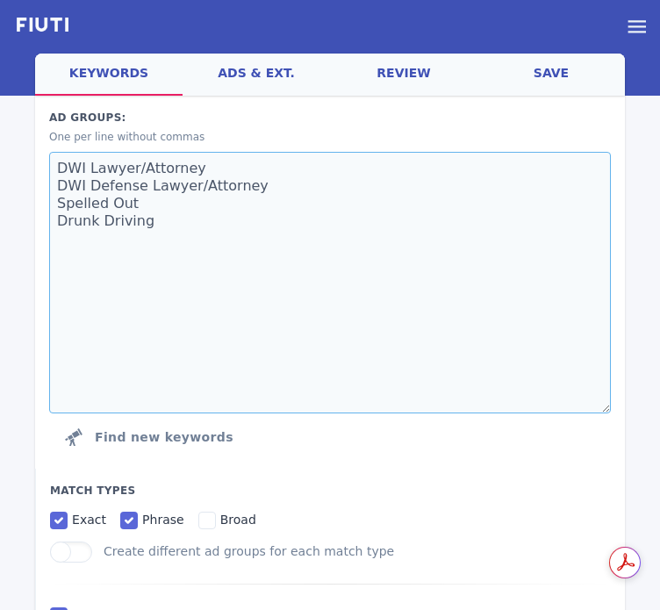
drag, startPoint x: 286, startPoint y: 187, endPoint x: -1, endPoint y: 186, distance: 286.9
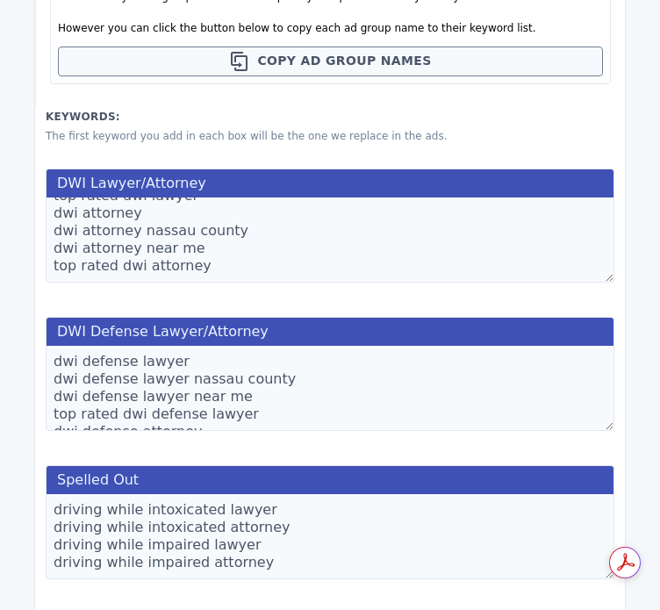
scroll to position [830, 0]
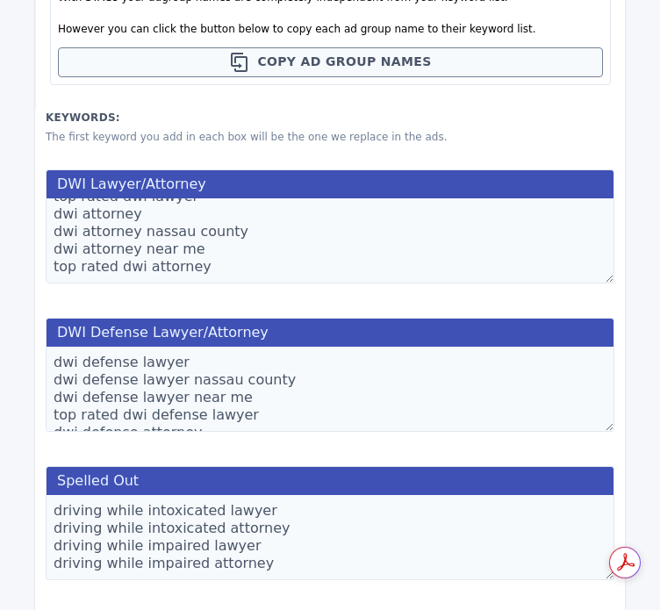
click at [273, 403] on textarea "dwi defense lawyer dwi defense lawyer nassau county dwi defense lawyer near me …" at bounding box center [330, 389] width 569 height 85
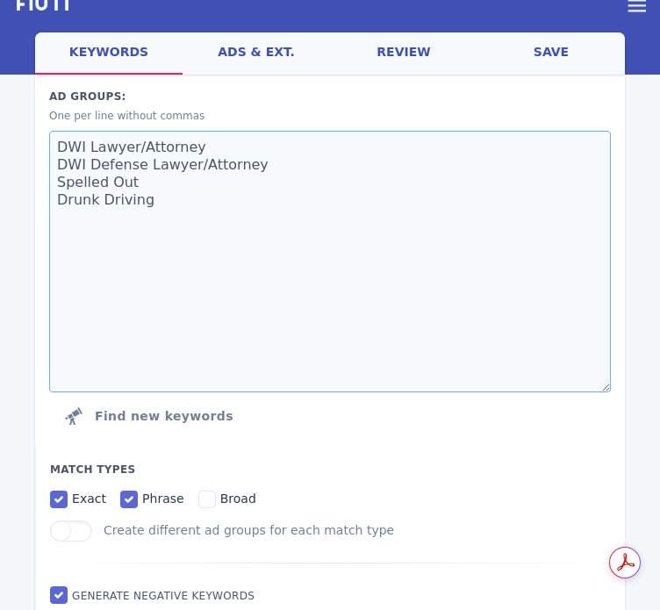
drag, startPoint x: 154, startPoint y: 186, endPoint x: 9, endPoint y: 184, distance: 145.6
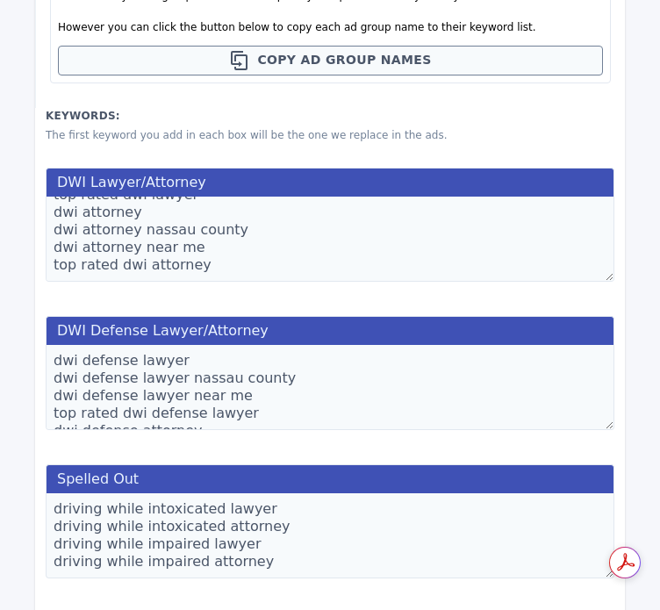
scroll to position [1027, 0]
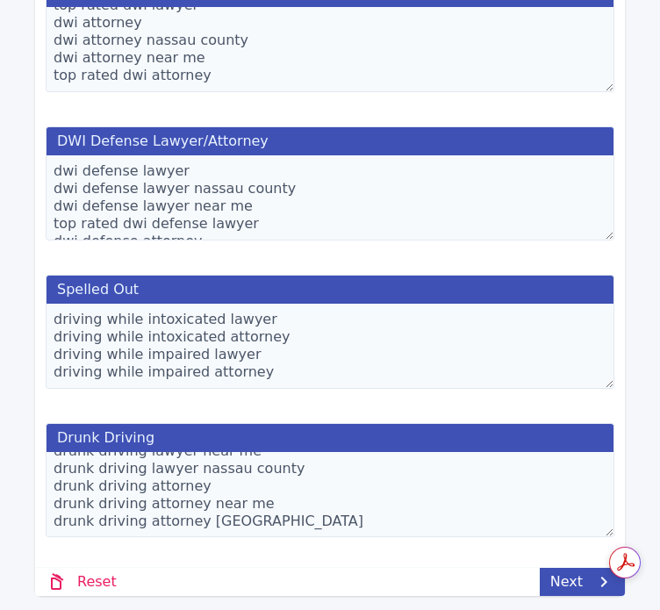
click at [232, 328] on textarea "driving while intoxicated lawyer driving while intoxicated attorney driving whi…" at bounding box center [330, 346] width 569 height 85
click at [315, 497] on textarea "drunk driving lawyer drunk driving lawyer near me drunk driving lawyer nassau c…" at bounding box center [330, 494] width 569 height 85
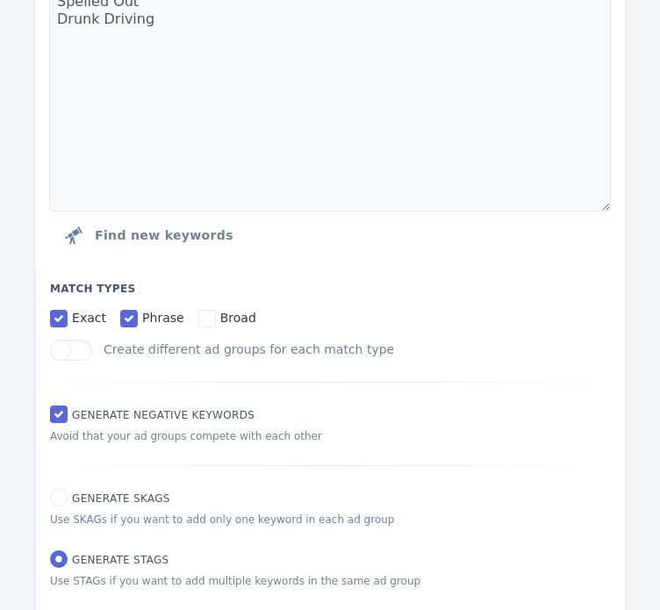
scroll to position [0, 0]
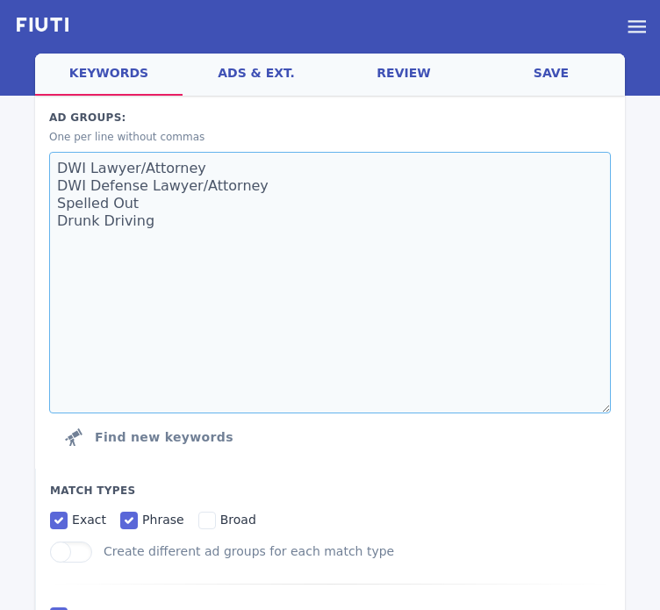
click at [274, 276] on textarea "DWI Lawyer/Attorney DWI Defense Lawyer/Attorney Spelled Out Drunk Driving" at bounding box center [329, 282] width 561 height 261
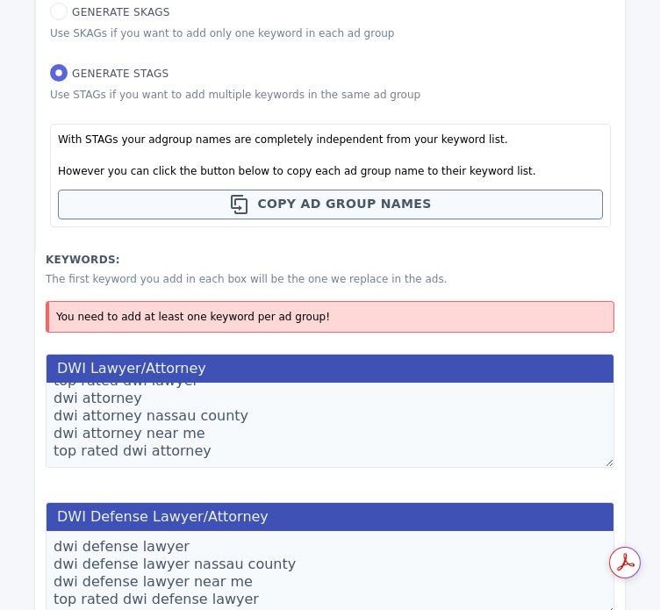
scroll to position [779, 0]
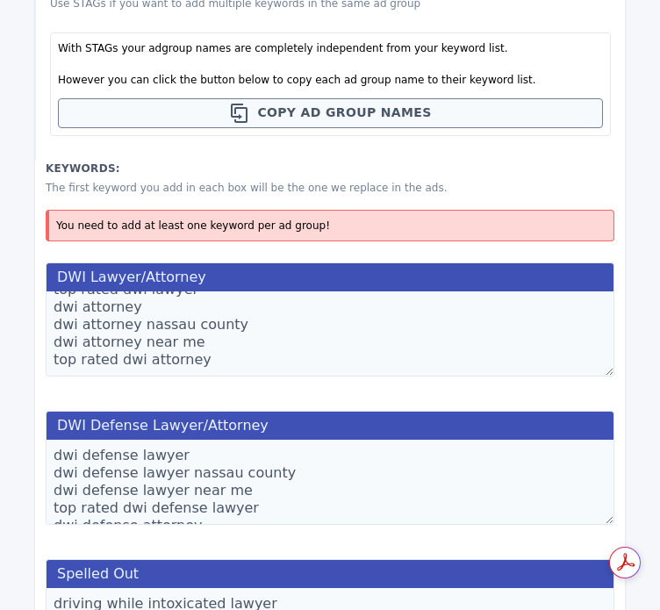
type textarea "DWI Lawyer/Attorney DWI Defense Lawyer/Attorney Spelled Out Drunk Driving Top R…"
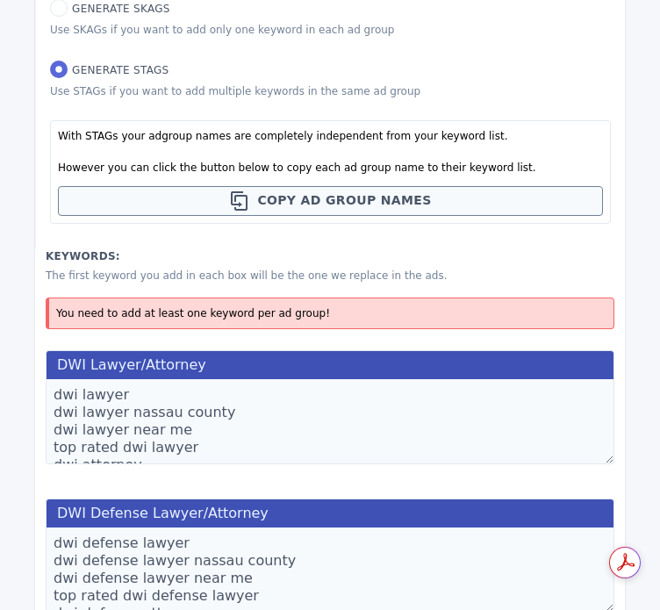
scroll to position [21, 0]
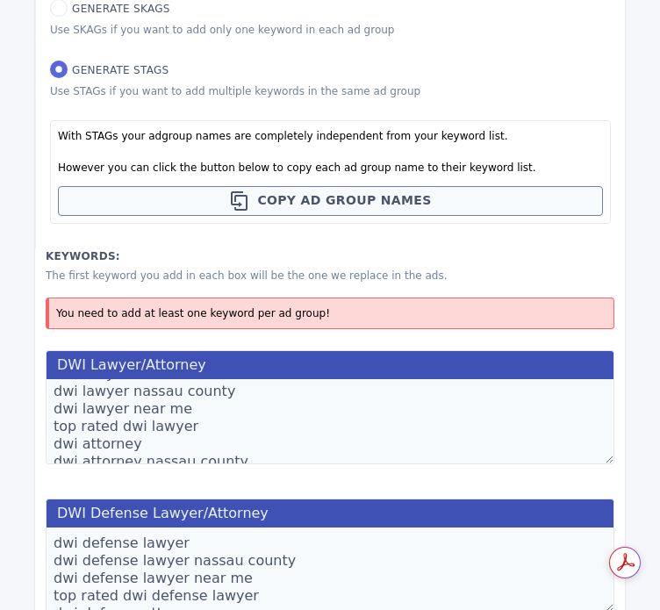
drag, startPoint x: 201, startPoint y: 426, endPoint x: 29, endPoint y: 428, distance: 172.0
click at [29, 428] on div "FAQ Examples Builder Planner Mixer My campaigns Price Settings Login Logout wel…" at bounding box center [330, 212] width 660 height 1807
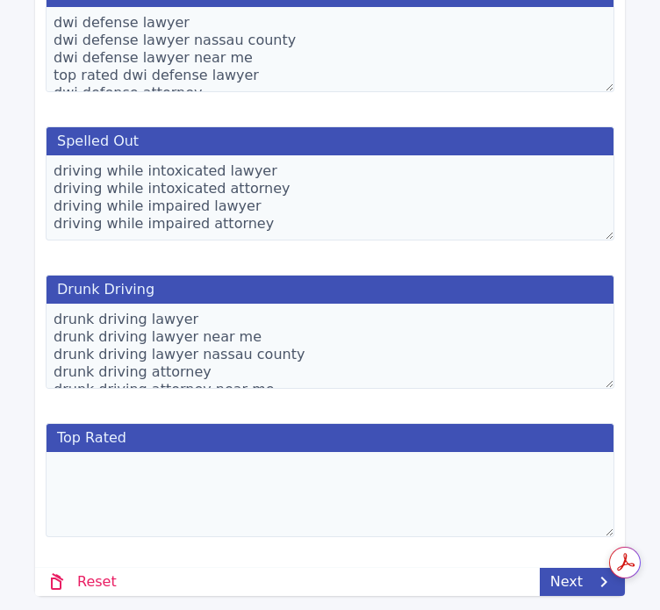
type textarea "dwi lawyer dwi lawyer nassau county dwi lawyer near me dwi attorney dwi attorne…"
click at [147, 452] on textarea at bounding box center [330, 494] width 569 height 85
paste textarea "top rated dwi lawyer"
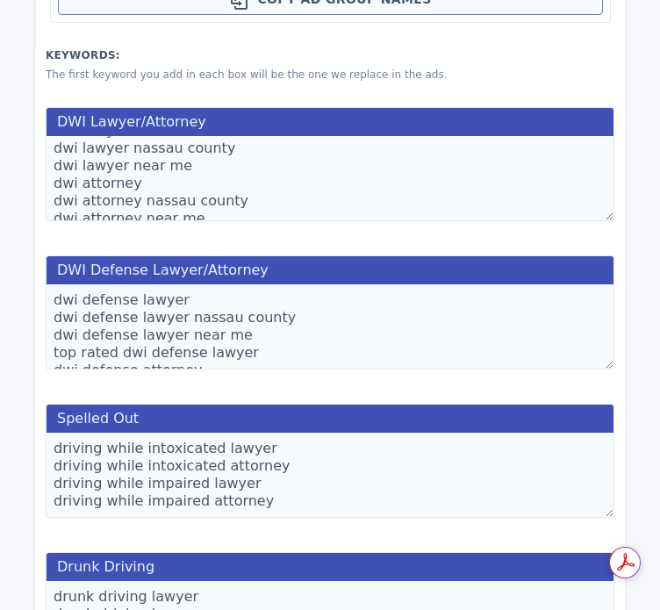
scroll to position [882, 0]
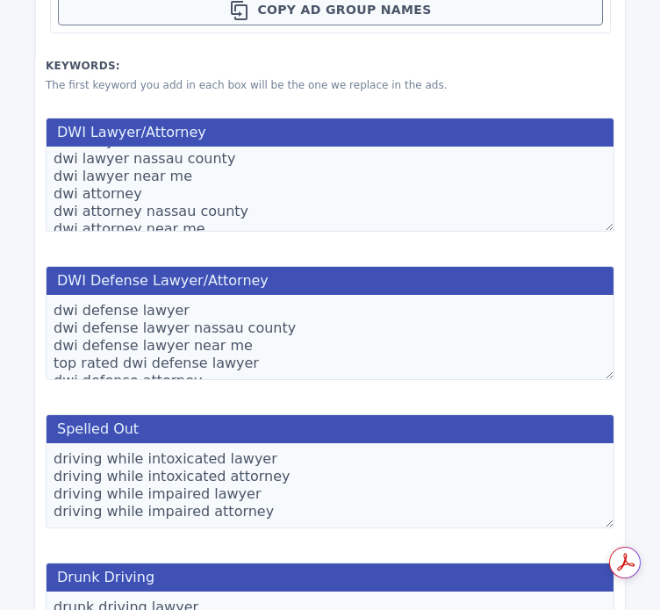
type textarea "top rated dwi lawyer"
drag, startPoint x: 246, startPoint y: 362, endPoint x: 69, endPoint y: 333, distance: 178.7
click at [69, 333] on textarea "dwi defense lawyer dwi defense lawyer nassau county dwi defense lawyer near me …" at bounding box center [330, 337] width 569 height 85
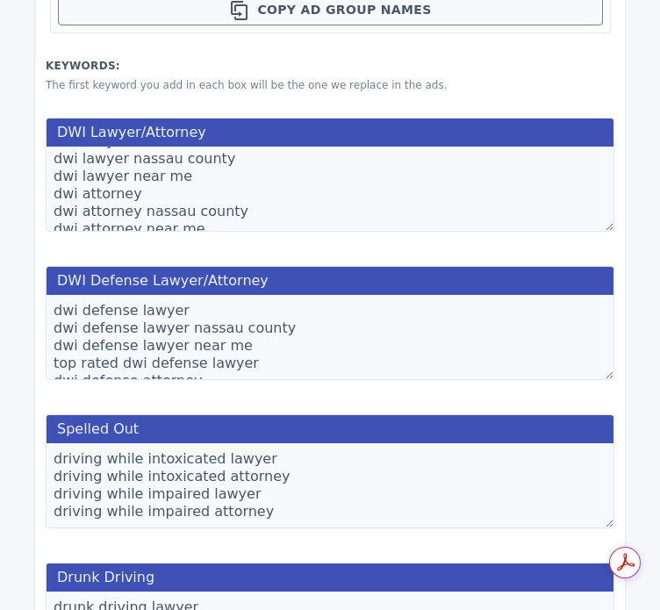
click at [245, 361] on textarea "dwi defense lawyer dwi defense lawyer nassau county dwi defense lawyer near me …" at bounding box center [330, 337] width 569 height 85
drag, startPoint x: 245, startPoint y: 361, endPoint x: 59, endPoint y: 359, distance: 186.0
click at [59, 359] on textarea "dwi defense lawyer dwi defense lawyer nassau county dwi defense lawyer near me …" at bounding box center [330, 337] width 569 height 85
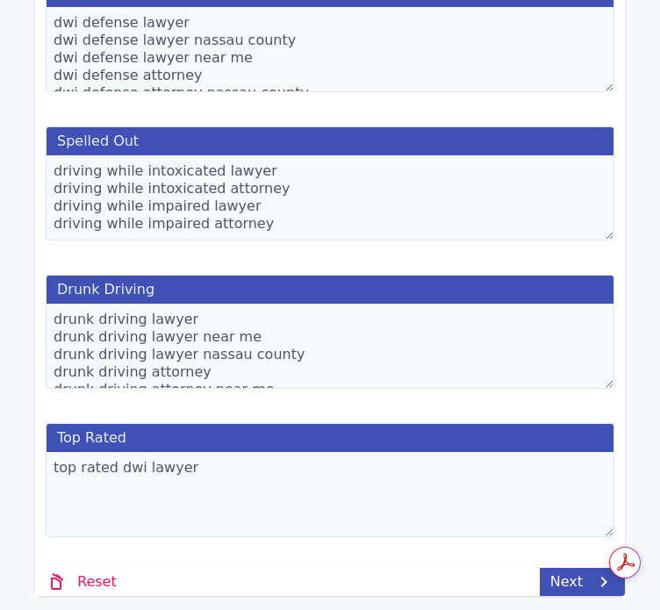
type textarea "dwi defense lawyer dwi defense lawyer nassau county dwi defense lawyer near me …"
click at [204, 494] on textarea "top rated dwi lawyer" at bounding box center [330, 494] width 569 height 85
paste textarea "top rated dwi defense lawyer"
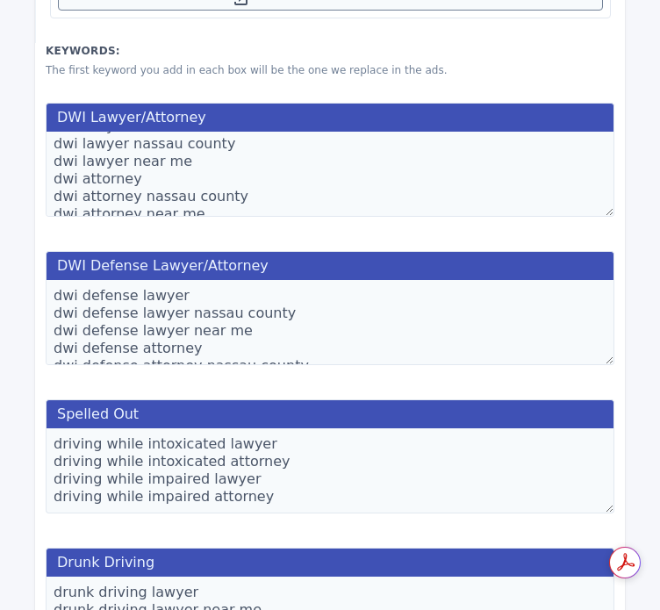
scroll to position [855, 0]
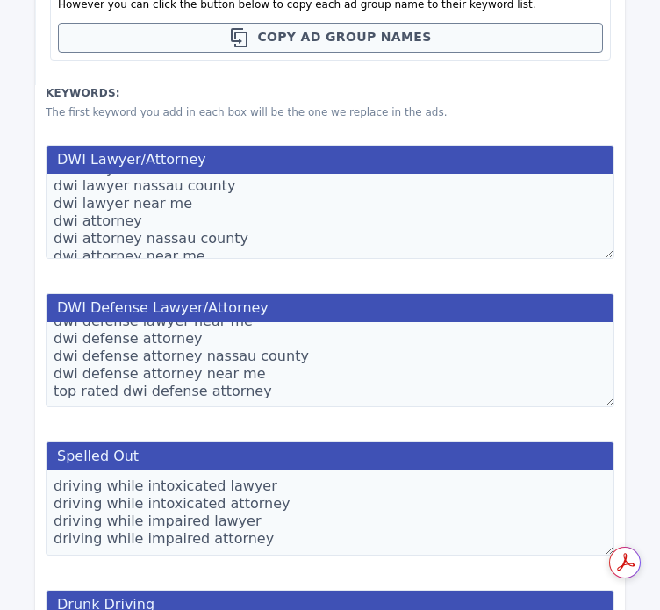
type textarea "top rated dwi lawyer top rated dwi defense lawyer"
drag, startPoint x: 270, startPoint y: 388, endPoint x: 25, endPoint y: 399, distance: 245.0
click at [25, 399] on div "FAQ Examples Builder Planner Mixer My campaigns Price Settings Login Logout wel…" at bounding box center [330, 27] width 660 height 1765
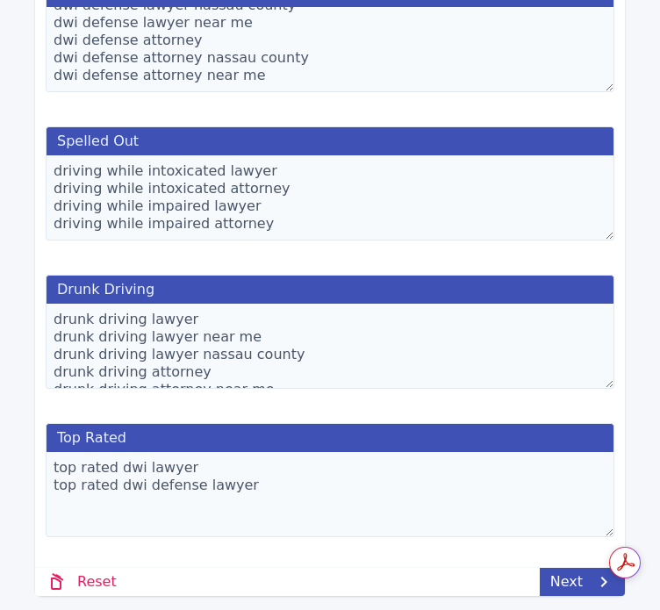
scroll to position [1174, 0]
type textarea "dwi defense lawyer dwi defense lawyer nassau county dwi defense lawyer near me …"
click at [290, 488] on textarea "top rated dwi lawyer top rated dwi defense lawyer" at bounding box center [330, 494] width 569 height 85
paste textarea "top rated dwi defense attorney"
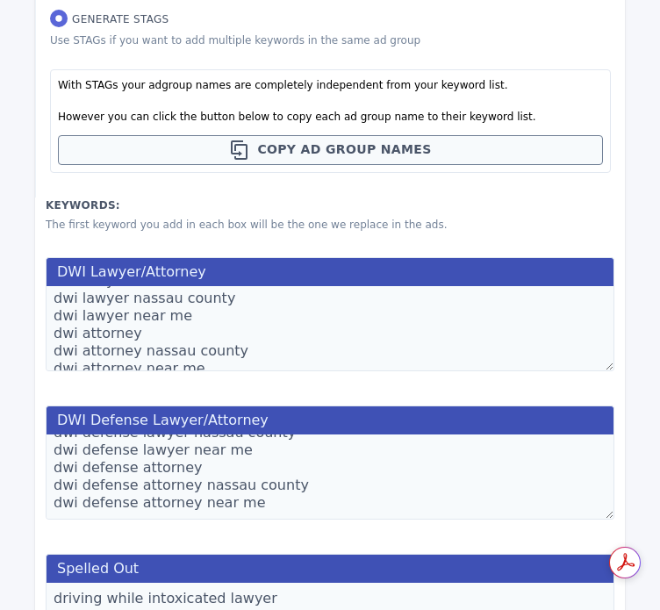
scroll to position [53, 0]
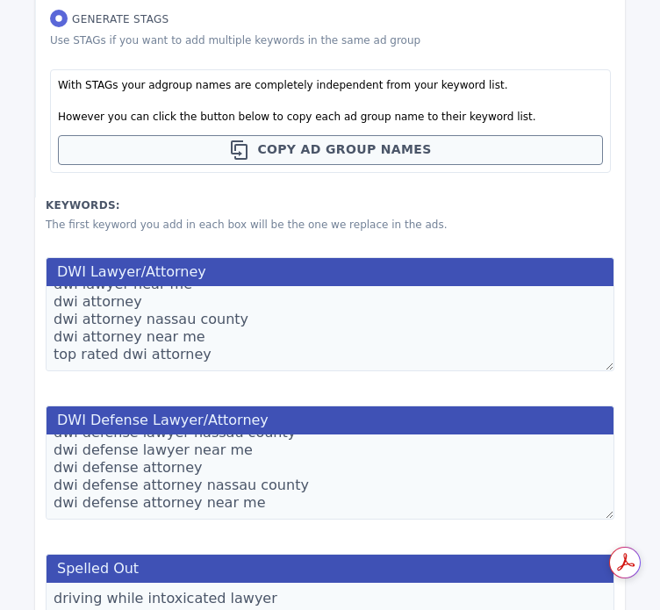
type textarea "top rated dwi lawyer top rated dwi defense lawyer top rated dwi defense attorney"
drag, startPoint x: 214, startPoint y: 359, endPoint x: -1, endPoint y: 372, distance: 215.3
click at [0, 372] on html "FAQ Examples Builder Planner Mixer My campaigns Price Settings Login Logout wel…" at bounding box center [330, 147] width 660 height 1779
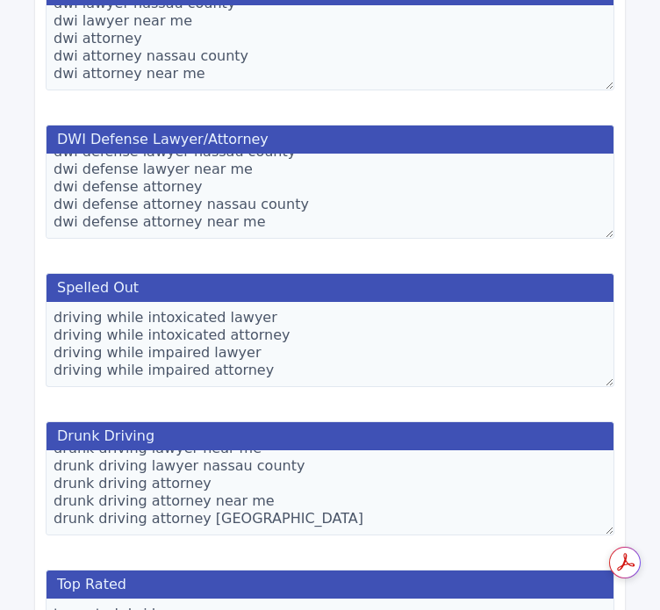
scroll to position [1175, 0]
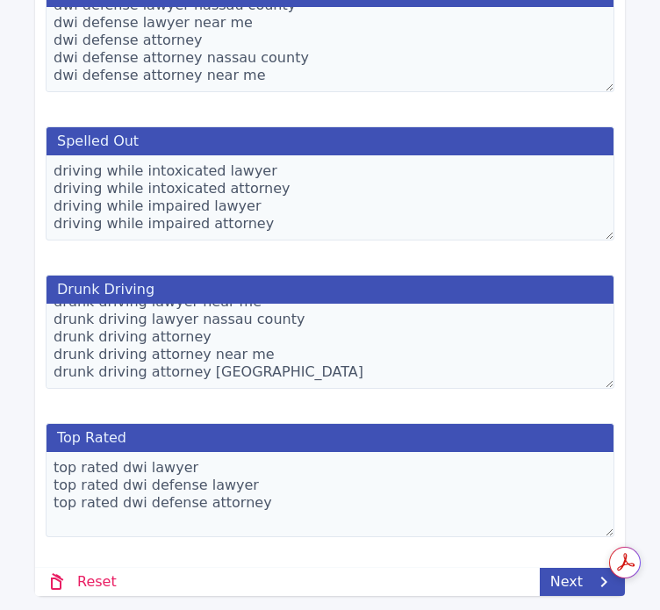
type textarea "dwi lawyer dwi lawyer nassau county dwi lawyer near me dwi attorney dwi attorne…"
click at [258, 511] on textarea "top rated dwi lawyer top rated dwi defense lawyer top rated dwi defense attorney" at bounding box center [330, 494] width 569 height 85
paste textarea "top rated dwi attorney"
click at [252, 494] on textarea "top rated dwi lawyer top rated dwi defense lawyer top rated dwi defense attorne…" at bounding box center [330, 494] width 569 height 85
click at [242, 505] on textarea "top rated dwi lawyer top rated dwi defense lawyer top rated dwi defense attorne…" at bounding box center [330, 494] width 569 height 85
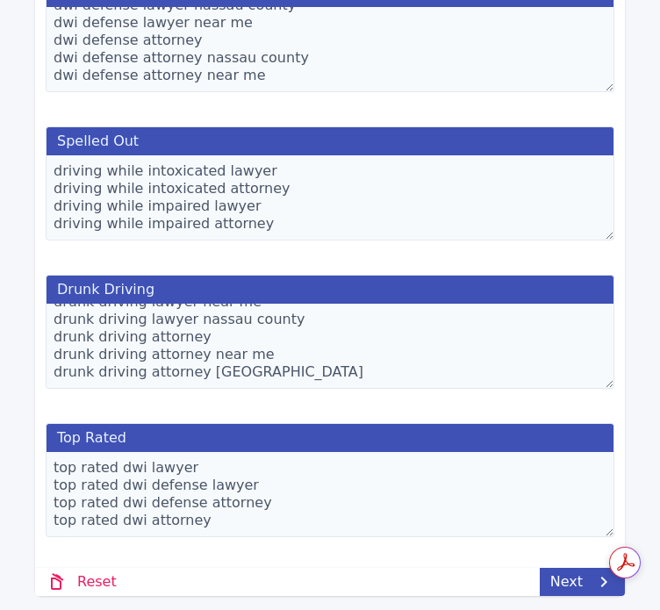
scroll to position [11, 0]
paste textarea "top rated dwi lawyer top rated dwi defense lawyer top rated dwi defense attorne…"
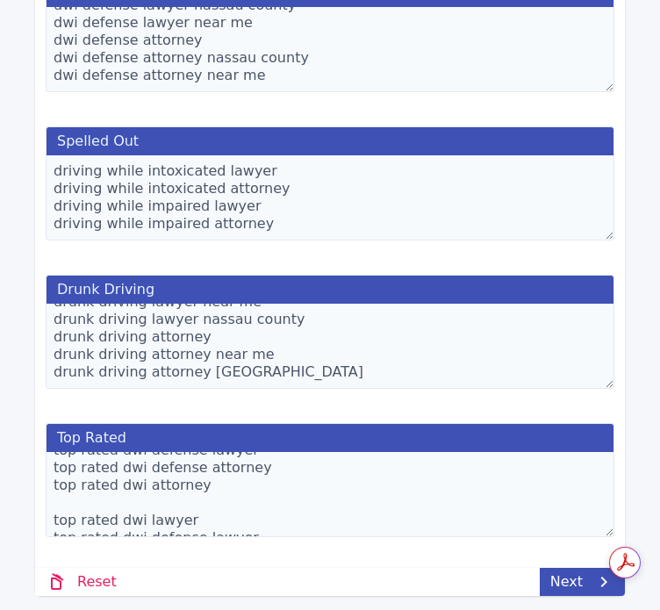
scroll to position [82, 0]
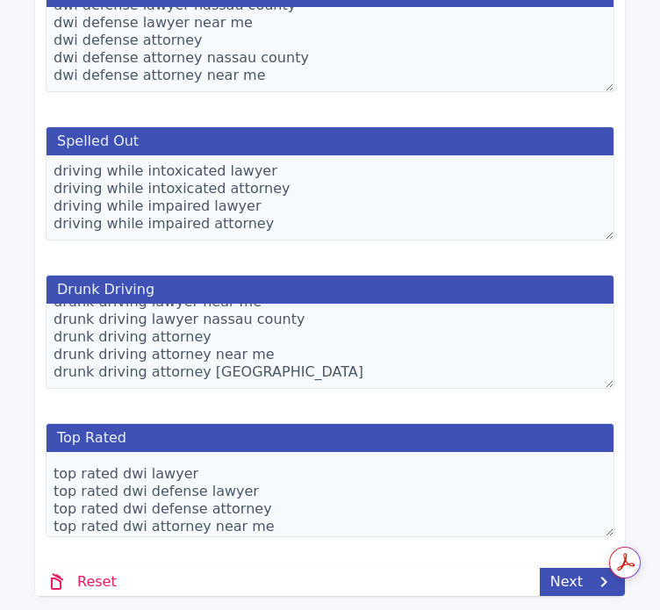
click at [272, 501] on textarea "top rated dwi lawyer top rated dwi defense lawyer top rated dwi defense attorne…" at bounding box center [330, 494] width 569 height 85
click at [252, 480] on textarea "top rated dwi lawyer top rated dwi defense lawyer top rated dwi defense attorne…" at bounding box center [330, 494] width 569 height 85
click at [231, 461] on textarea "top rated dwi lawyer top rated dwi defense lawyer top rated dwi defense attorne…" at bounding box center [330, 494] width 569 height 85
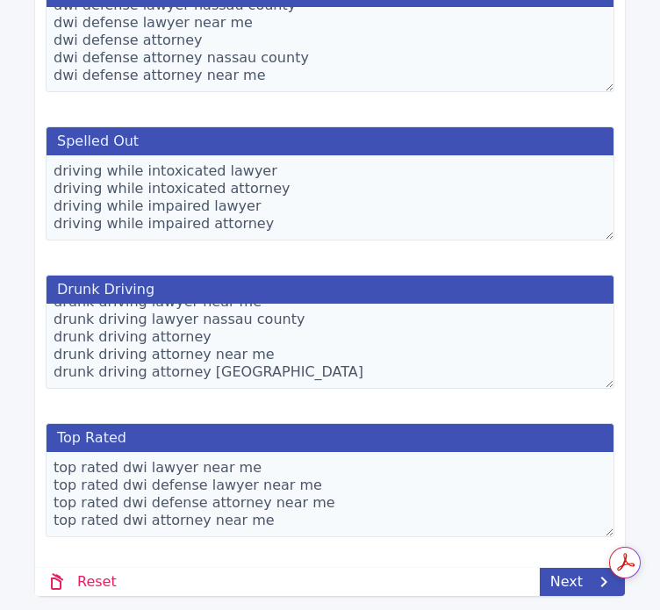
scroll to position [24, 0]
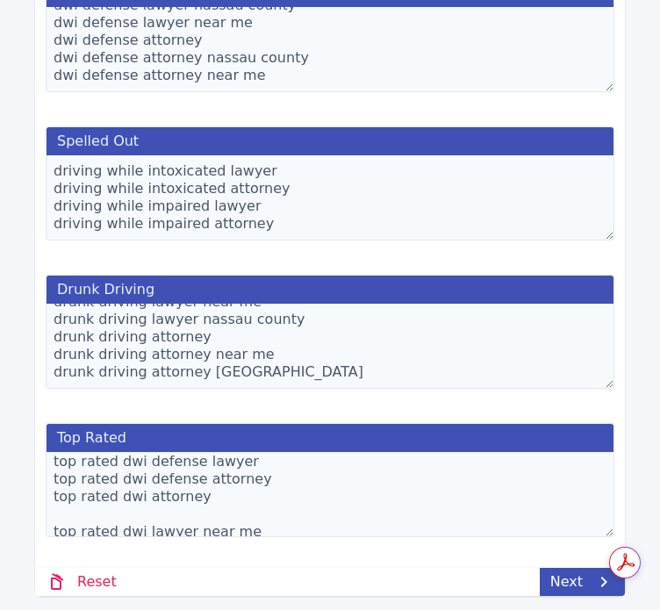
click at [161, 504] on textarea "top rated dwi lawyer top rated dwi defense lawyer top rated dwi defense attorne…" at bounding box center [330, 494] width 569 height 85
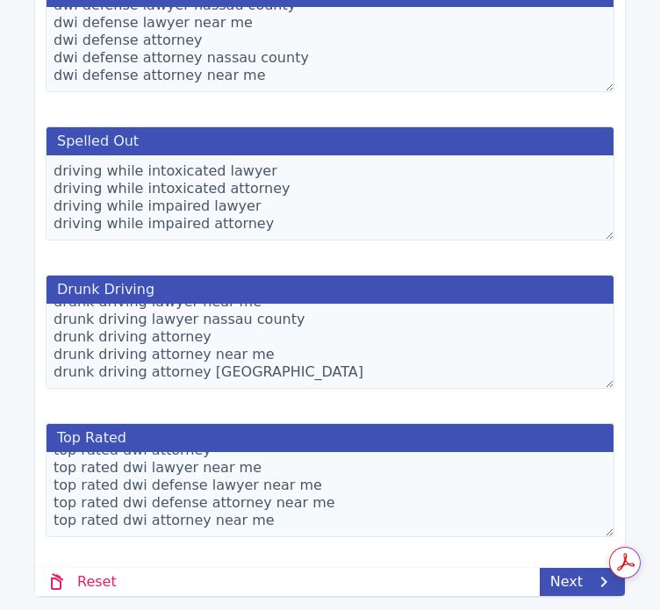
type textarea "top rated dwi lawyer top rated dwi defense lawyer top rated dwi defense attorne…"
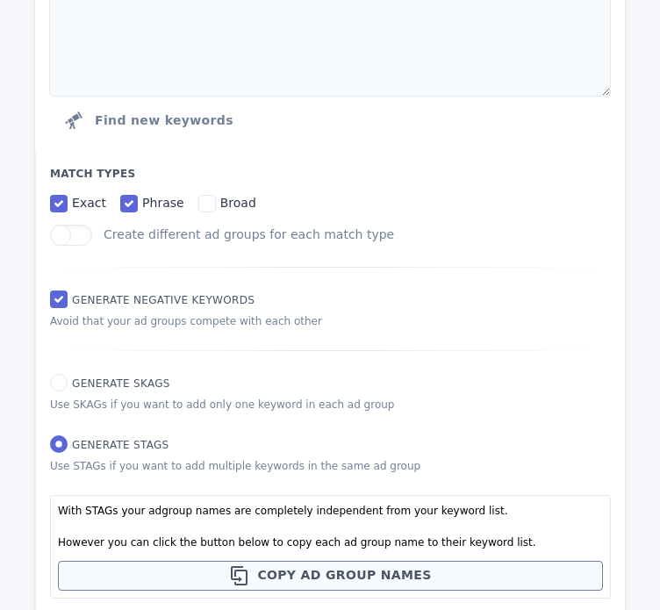
scroll to position [0, 0]
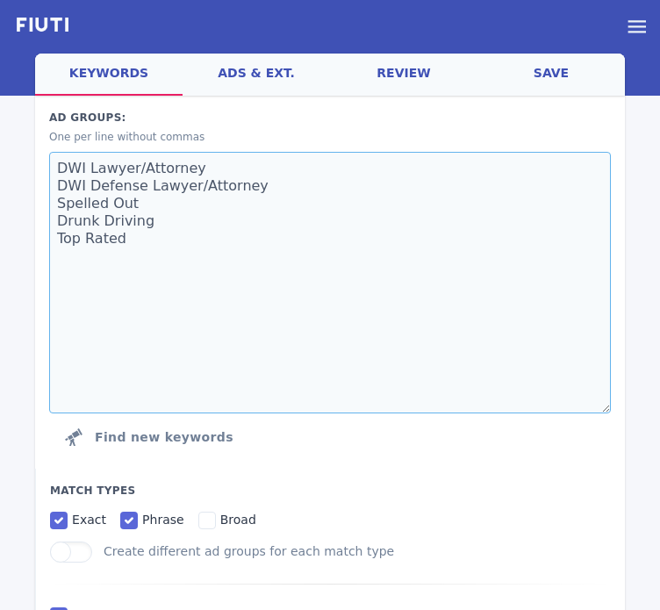
click at [305, 192] on textarea "DWI Lawyer/Attorney DWI Defense Lawyer/Attorney Spelled Out Drunk Driving Top R…" at bounding box center [329, 282] width 561 height 261
type textarea "DWI Lawyer/Attorney DWI Defense Lawyer/Attorney D Spelled Out Drunk Driving Top…"
type textarea "driving while intoxicated lawyer driving while intoxicated attorney driving whi…"
type textarea "drunk driving lawyer drunk driving lawyer near me drunk driving lawyer nassau c…"
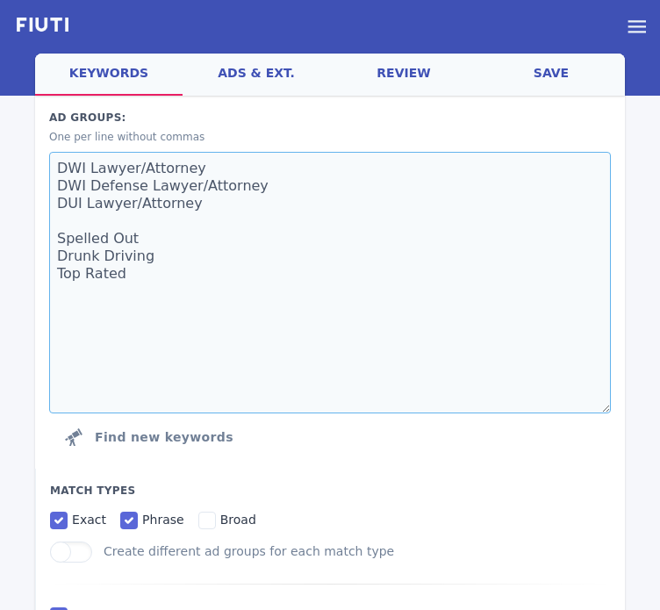
click at [225, 224] on textarea "DWI Lawyer/Attorney DWI Defense Lawyer/Attorney DUI Lawyer/Attorney Spelled Out…" at bounding box center [329, 282] width 561 height 261
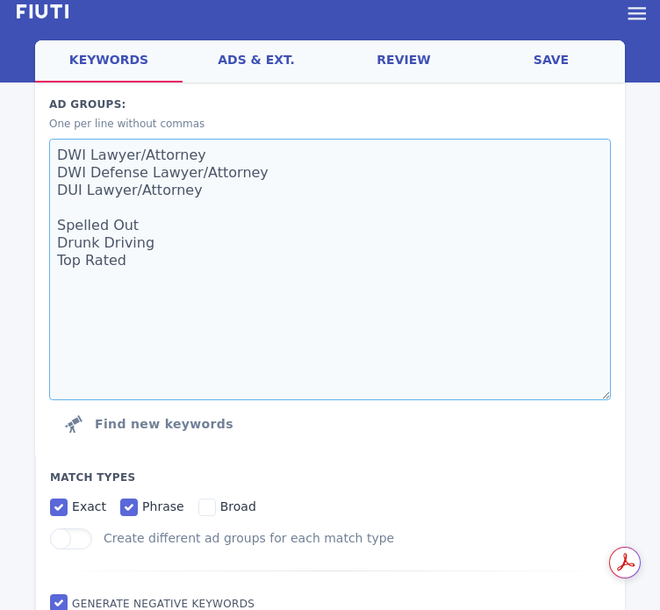
scroll to position [2, 0]
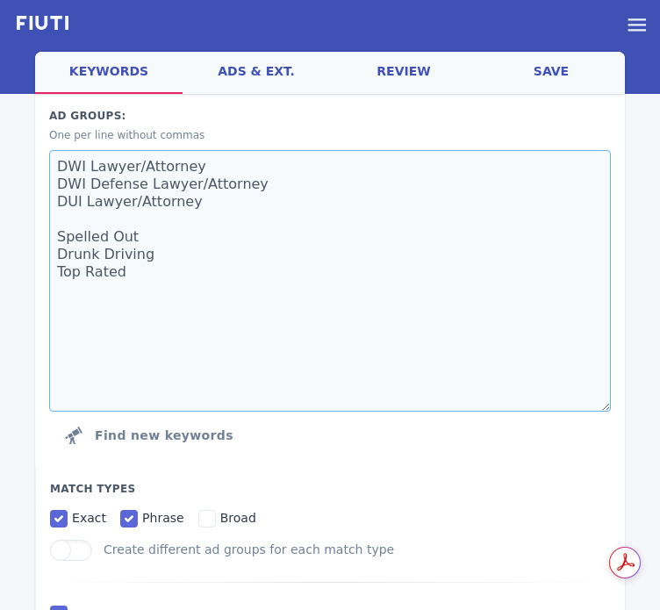
type textarea "DWI Lawyer/Attorney DWI Defense Lawyer/Attorney DUI Lawyer/Attorney [PERSON_NAM…"
type textarea "driving while intoxicated lawyer driving while intoxicated attorney driving whi…"
type textarea "drunk driving lawyer drunk driving lawyer near me drunk driving lawyer nassau c…"
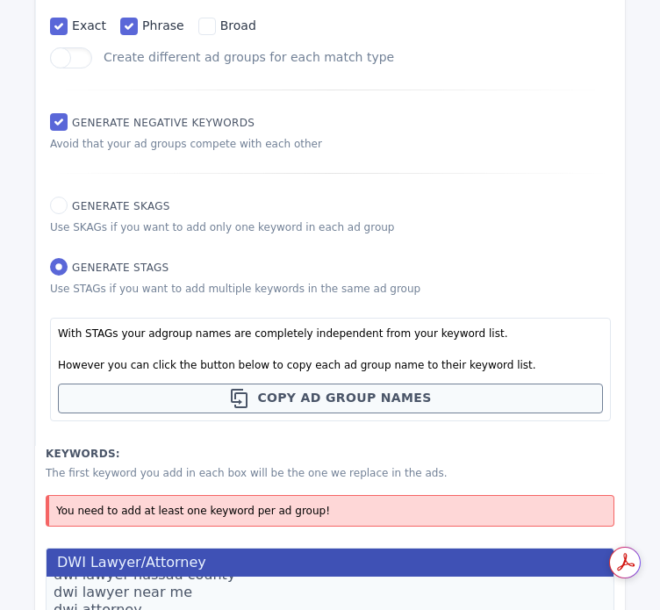
scroll to position [933, 0]
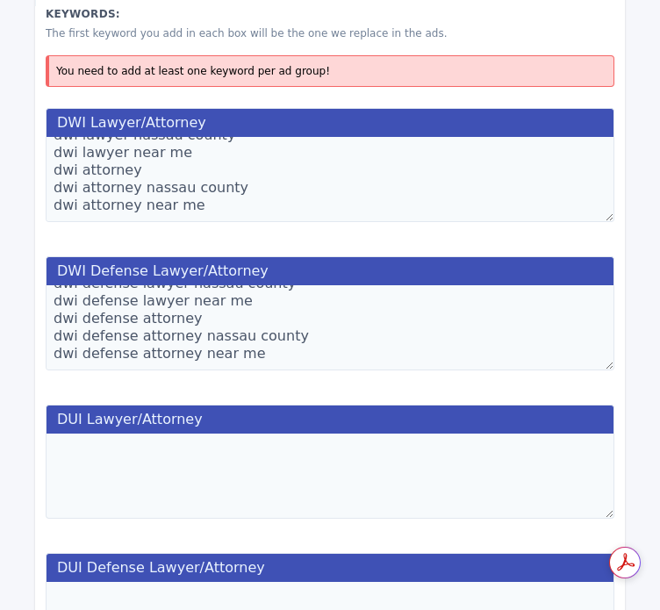
type textarea "DWI Lawyer/Attorney DWI Defense Lawyer/Attorney DUI Lawyer/Attorney DUI Defense…"
click at [234, 167] on textarea "dwi lawyer dwi lawyer nassau county dwi lawyer near me dwi attorney dwi attorne…" at bounding box center [330, 179] width 569 height 85
click at [267, 473] on textarea at bounding box center [330, 475] width 569 height 85
paste textarea "dui lawyer dui lawyer nassau county dui lawyer near me dui attorney dui attorne…"
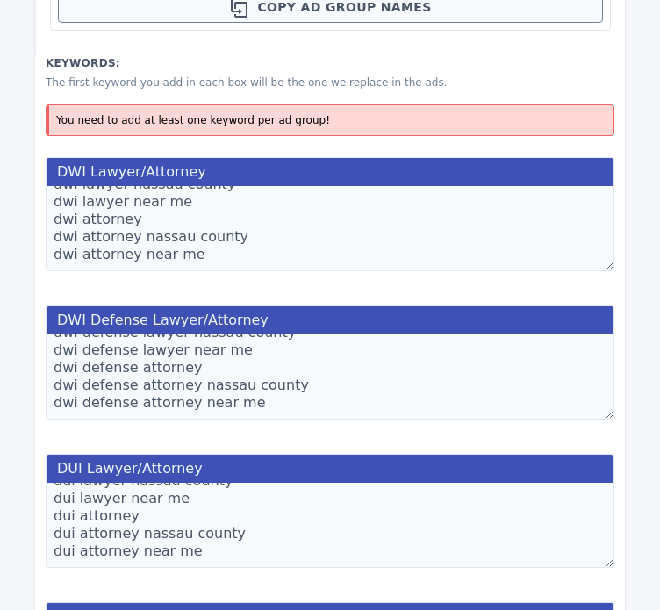
scroll to position [983, 0]
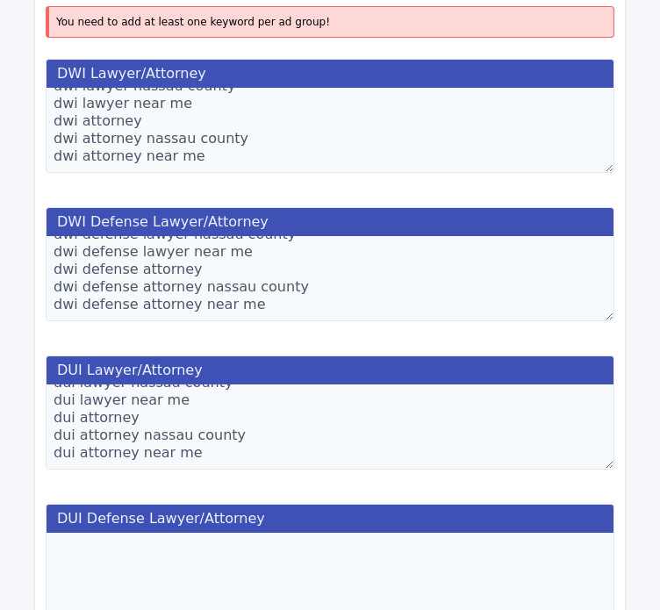
type textarea "dui lawyer dui lawyer nassau county dui lawyer near me dui attorney dui attorne…"
click at [182, 261] on textarea "dwi defense lawyer dwi defense lawyer nassau county dwi defense lawyer near me …" at bounding box center [330, 278] width 569 height 85
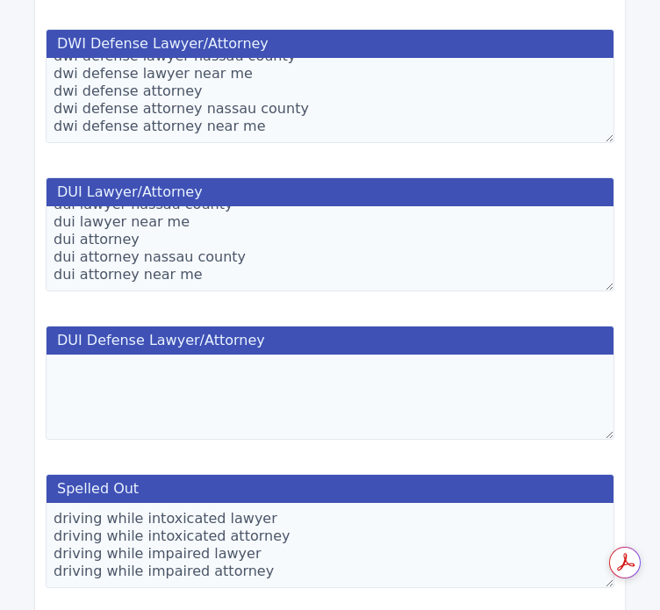
scroll to position [1163, 0]
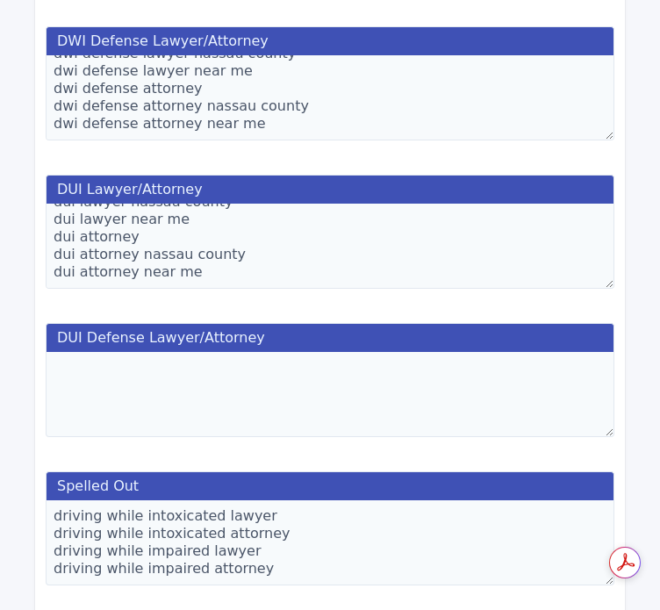
click at [259, 361] on textarea at bounding box center [330, 394] width 569 height 85
paste textarea "dui defense lawyer dui defense lawyer nassau county dui defense lawyer near me …"
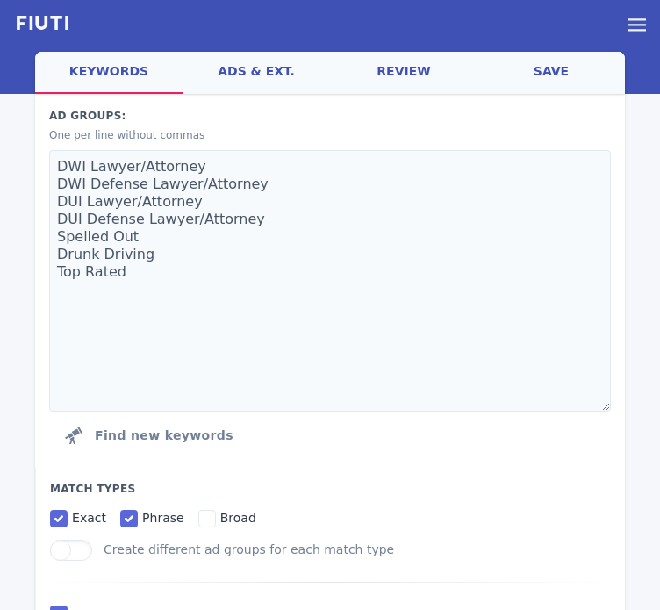
scroll to position [0, 0]
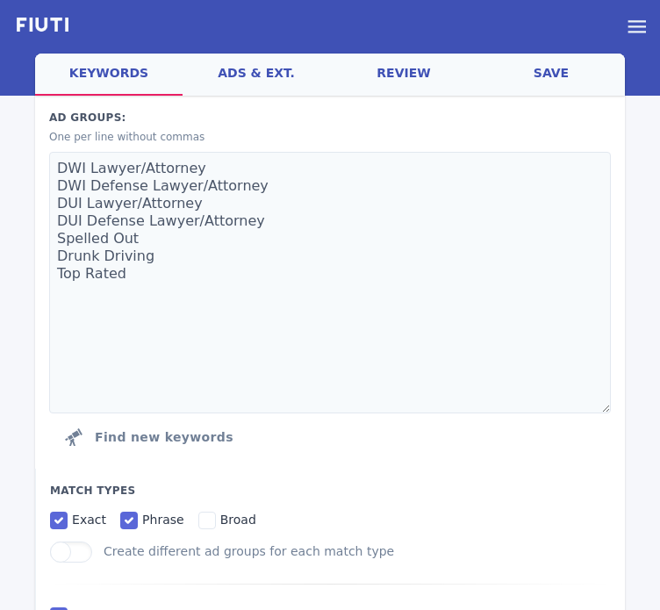
type textarea "dui defense lawyer dui defense lawyer nassau county dui defense lawyer near me …"
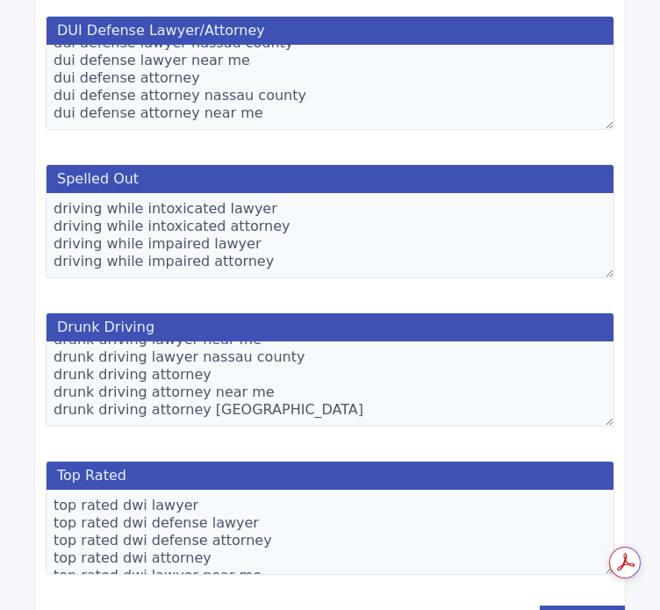
scroll to position [1468, 0]
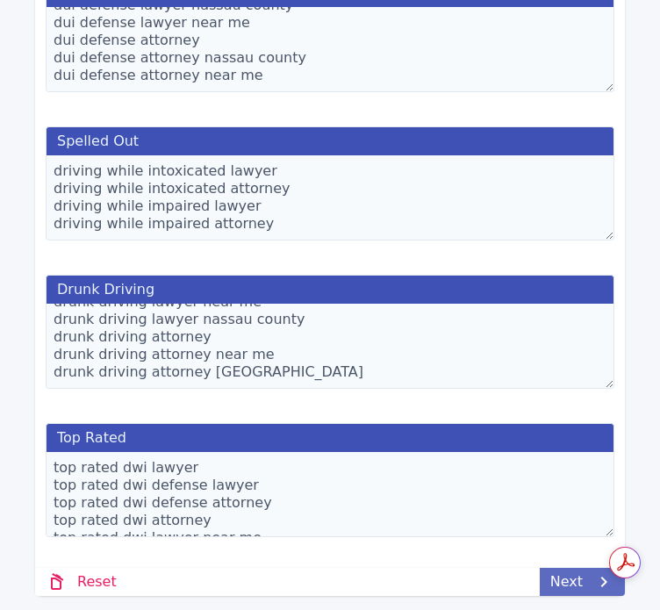
click at [554, 575] on link "Next" at bounding box center [582, 582] width 85 height 28
select select "DWI Defense Lawyer/Attorney"
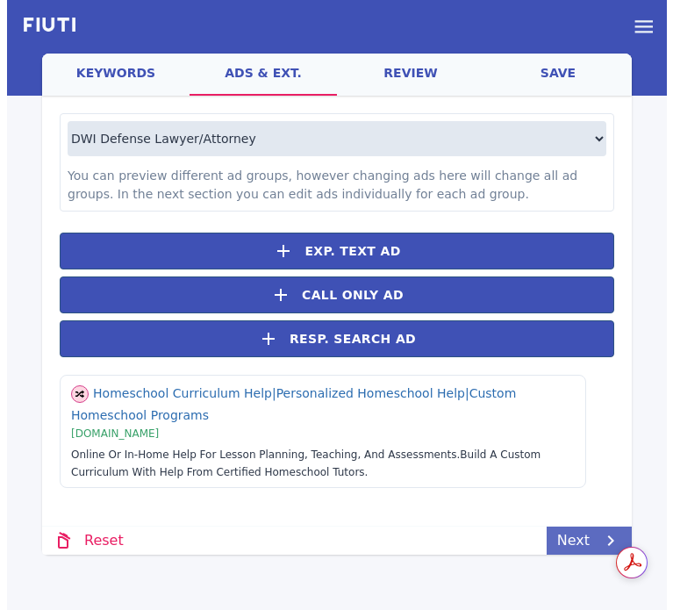
scroll to position [0, 0]
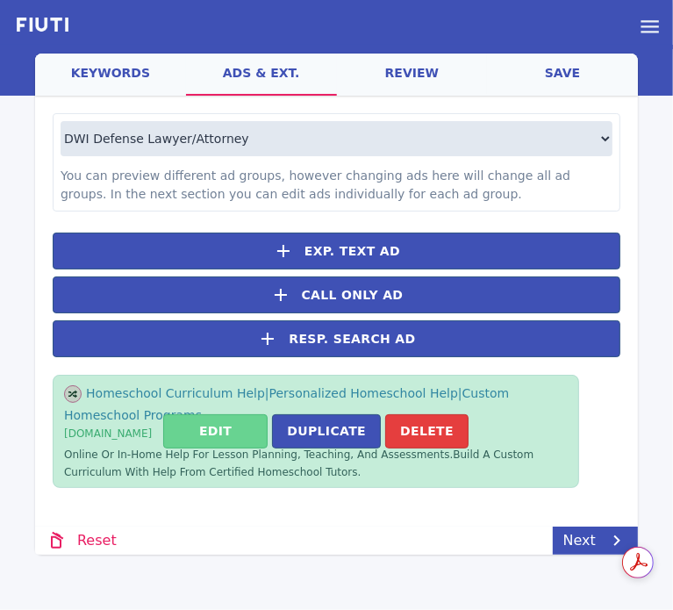
click at [245, 427] on button "Edit" at bounding box center [215, 431] width 104 height 34
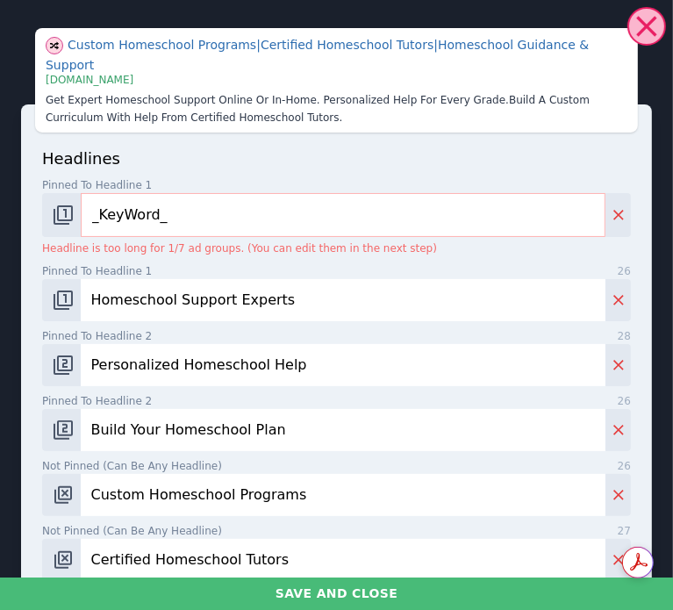
click at [197, 290] on input "Homeschool Support Experts" at bounding box center [343, 300] width 525 height 42
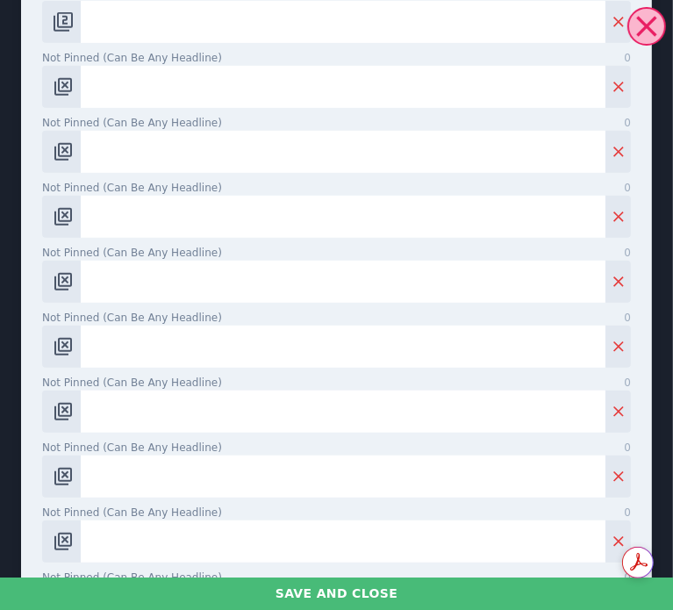
scroll to position [757, 0]
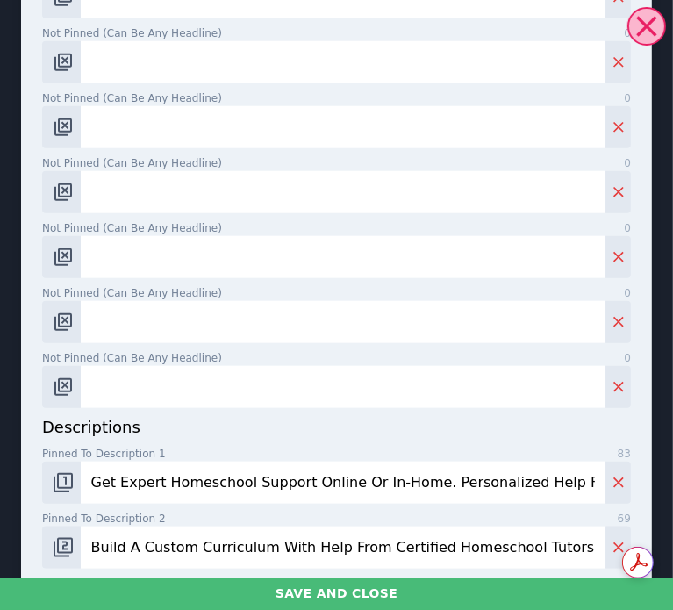
click at [204, 483] on input "Get Expert Homeschool Support Online Or In-Home. Personalized Help For Every Gr…" at bounding box center [343, 482] width 525 height 42
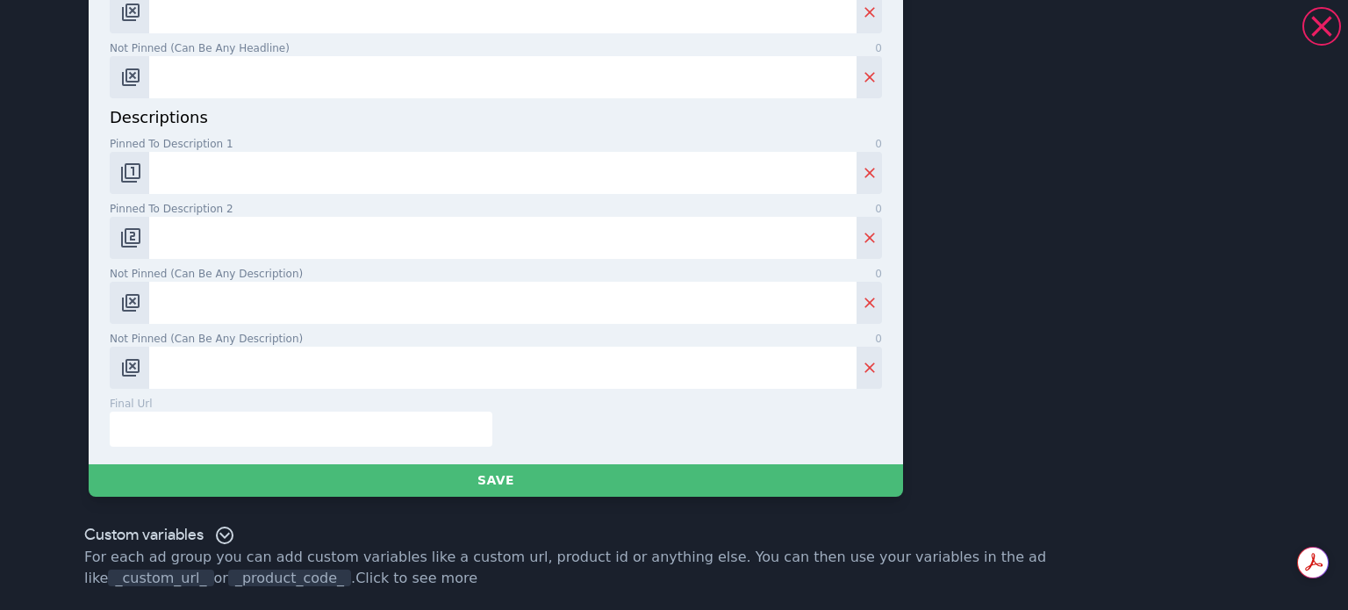
scroll to position [1050, 0]
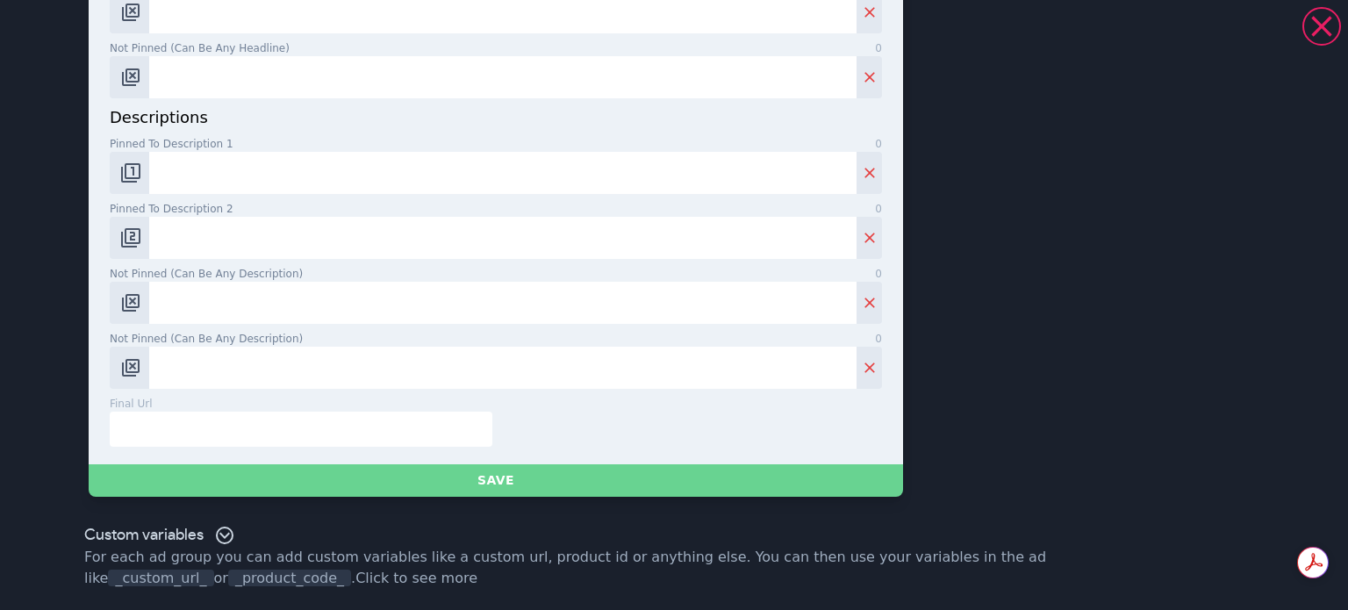
paste input "[URL][DOMAIN_NAME]"
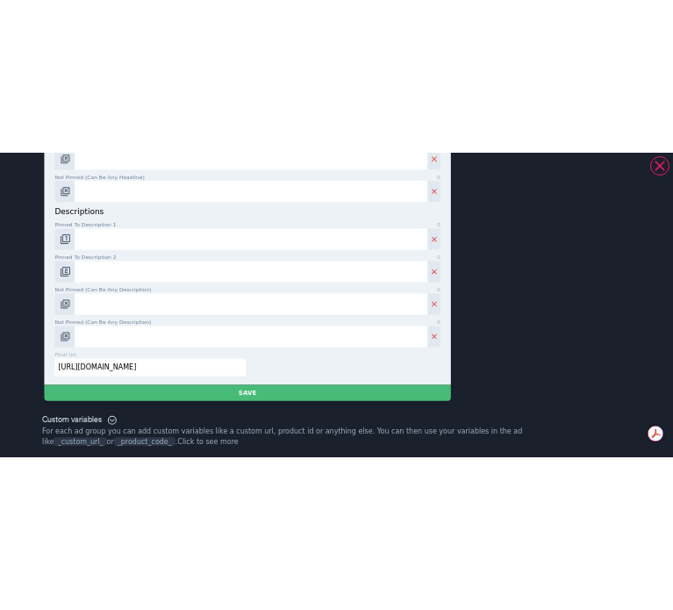
scroll to position [0, 0]
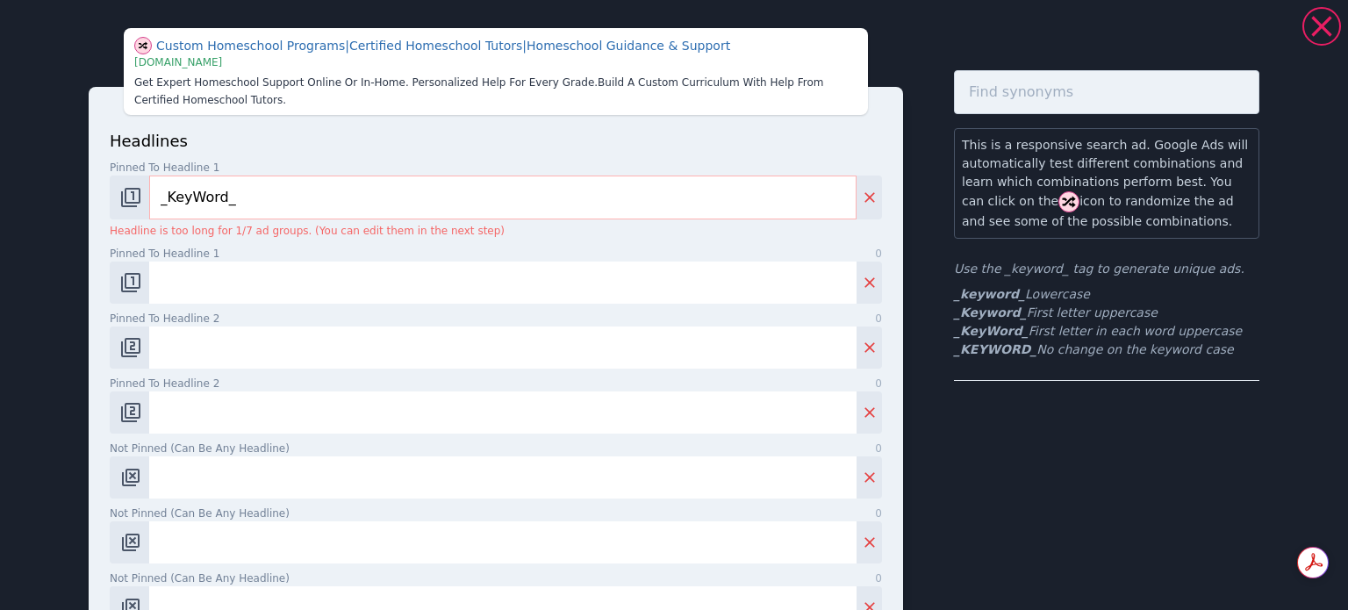
type input "[URL][DOMAIN_NAME]"
click at [295, 276] on input "Pinned to headline 1 0" at bounding box center [502, 282] width 707 height 42
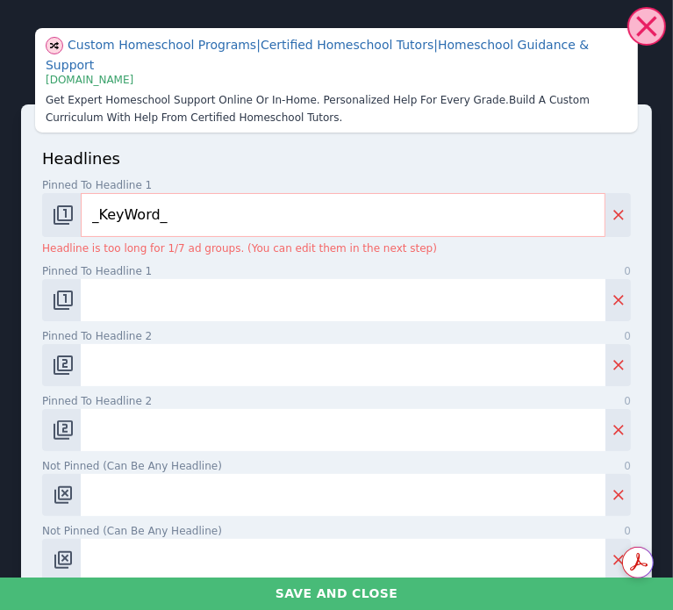
click at [274, 279] on input "Pinned to headline 1 0" at bounding box center [343, 300] width 525 height 42
paste input "Nassau County DWI Lawyer"
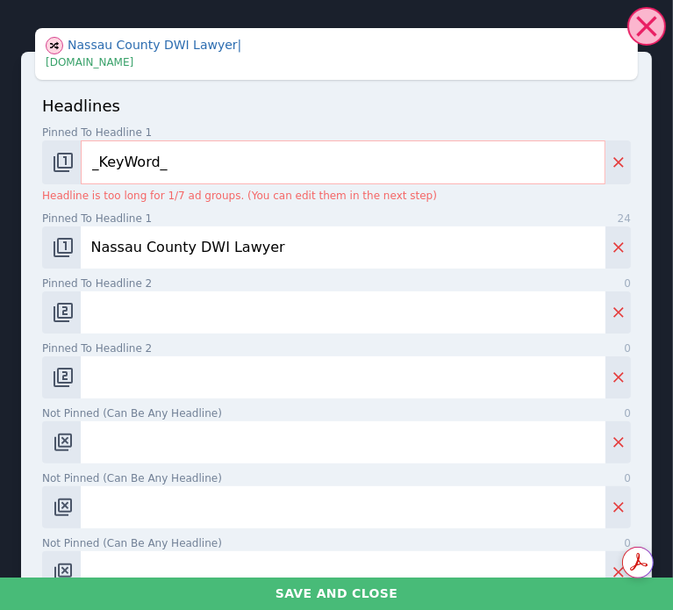
type input "Nassau County DWI Lawyer"
click at [310, 314] on input "Pinned to headline 2 0" at bounding box center [343, 312] width 525 height 42
paste input "Fight Your DWI Charge"
type input "Fight Your DWI Charge"
click at [152, 375] on input "Pinned to headline 2 0" at bounding box center [343, 377] width 525 height 42
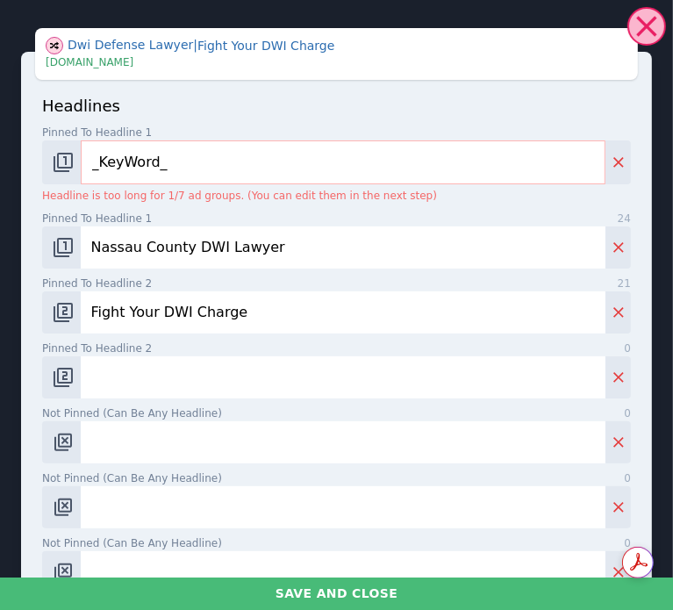
paste input "DWI/DUI Criminal Defense"
type input "DWI/DUI Criminal Defense"
click at [105, 445] on input "Not pinned (Can be any headline) 0" at bounding box center [343, 442] width 525 height 42
click at [279, 447] on input "Not pinned (Can be any headline) 0" at bounding box center [343, 442] width 525 height 42
click at [169, 441] on input "Not pinned (Can be any headline) 0" at bounding box center [343, 442] width 525 height 42
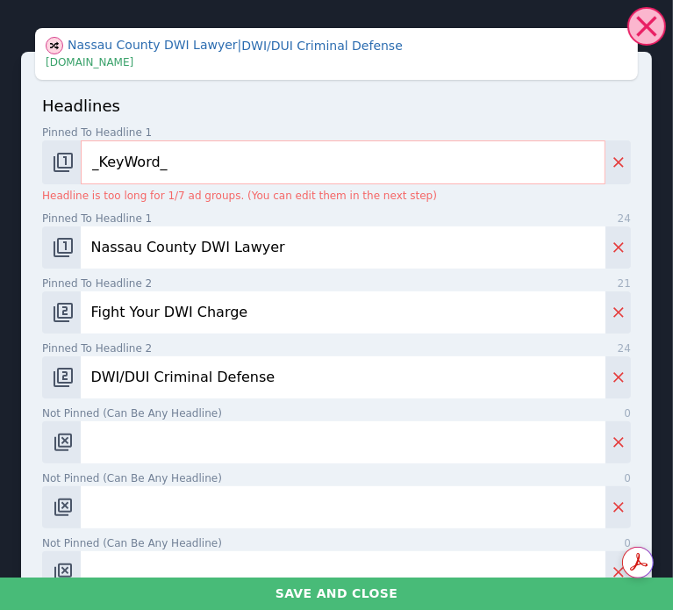
paste input "Local DWI Defense Lawyer"
type input "Local DWI Defense"
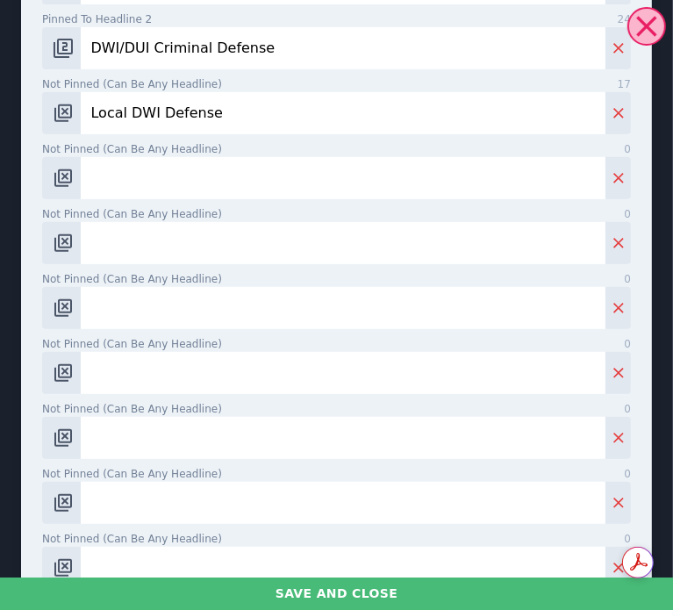
click at [229, 181] on input "Not pinned (Can be any headline) 0" at bounding box center [343, 178] width 525 height 42
type input "Call & Speak Directly Now"
click at [269, 251] on input "Not pinned (Can be any headline) 0" at bounding box center [343, 243] width 525 height 42
paste input "Arrested for DWI? Call Us"
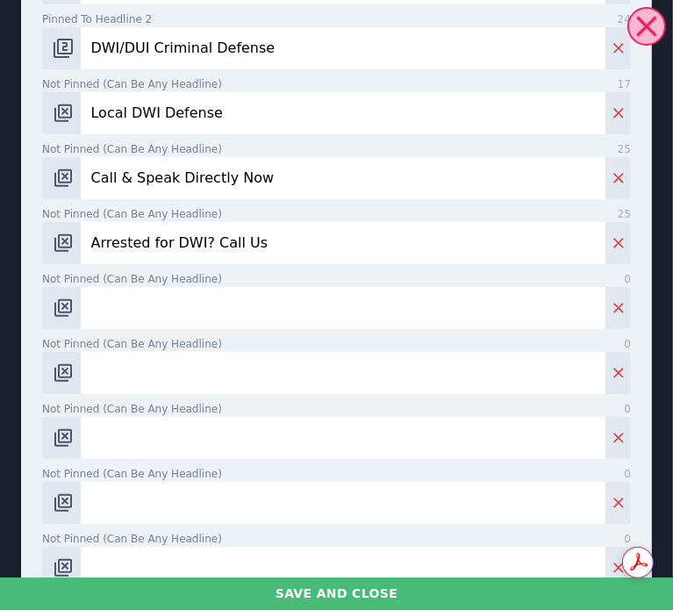
type input "Arrested for DWI? Call Us"
click at [316, 292] on input "Not pinned (Can be any headline) 0" at bounding box center [343, 308] width 525 height 42
paste input "Call for DWI Defense Help"
type input "Call for DWI Defense Help"
click at [285, 378] on input "Not pinned (Can be any headline) 0" at bounding box center [343, 373] width 525 height 42
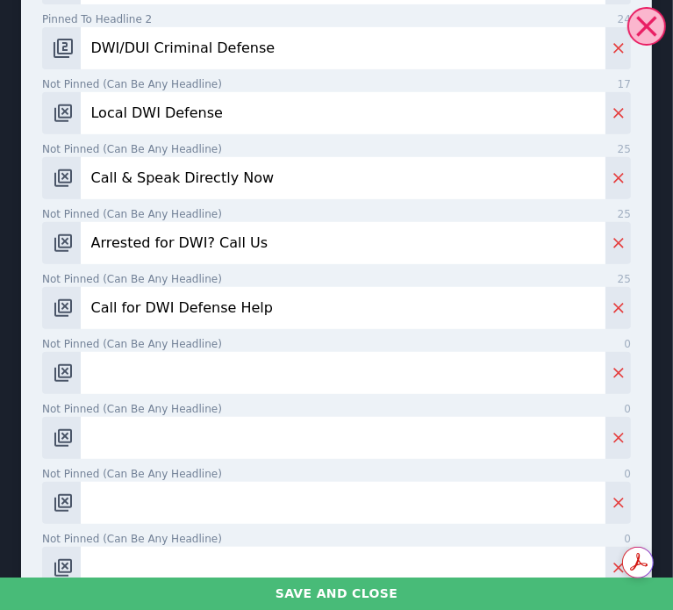
paste input "DWI Arrest? Call Right Now"
type input "DWI Arrest? Call Right Now"
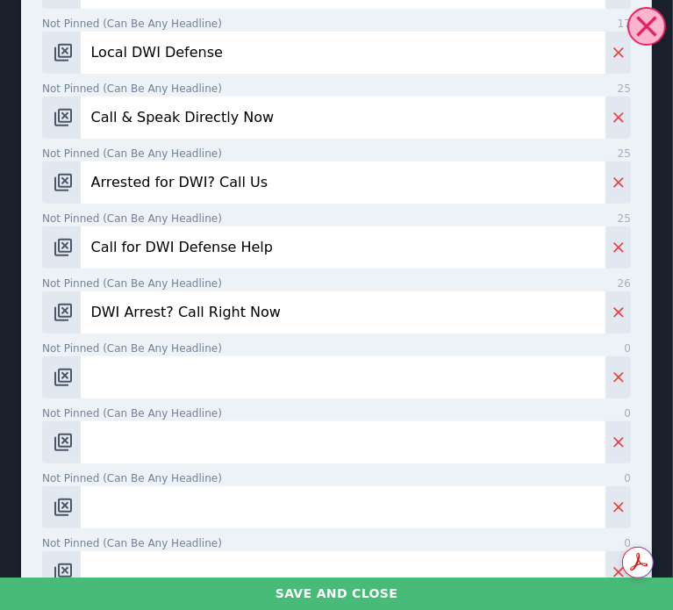
scroll to position [389, 0]
click at [226, 390] on input "Not pinned (Can be any headline) 0" at bounding box center [343, 378] width 525 height 42
paste input "Proven DWI Lawyers"
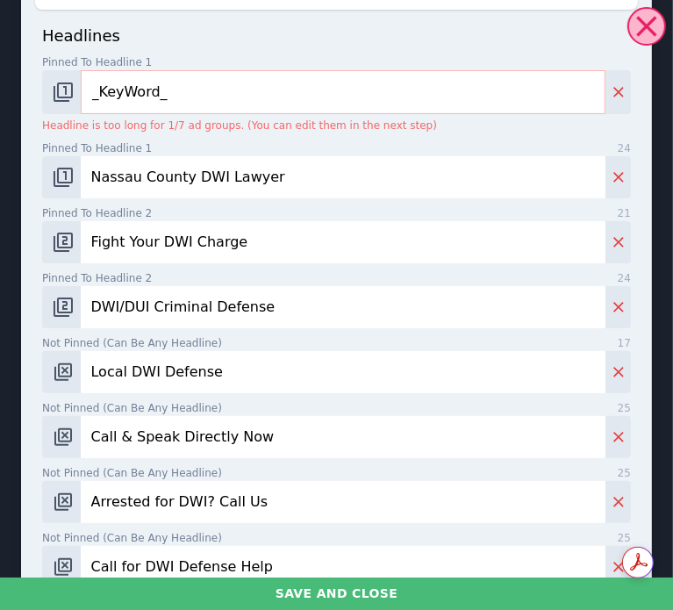
scroll to position [207, 0]
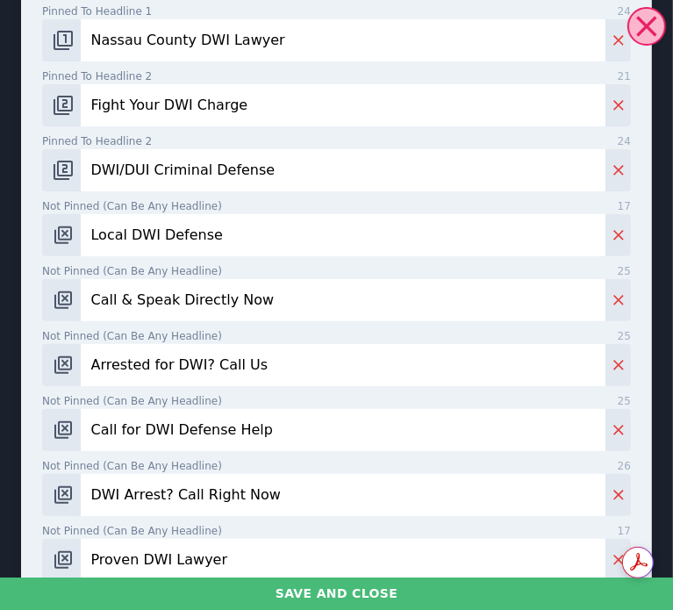
type input "Proven DWI Lawyer"
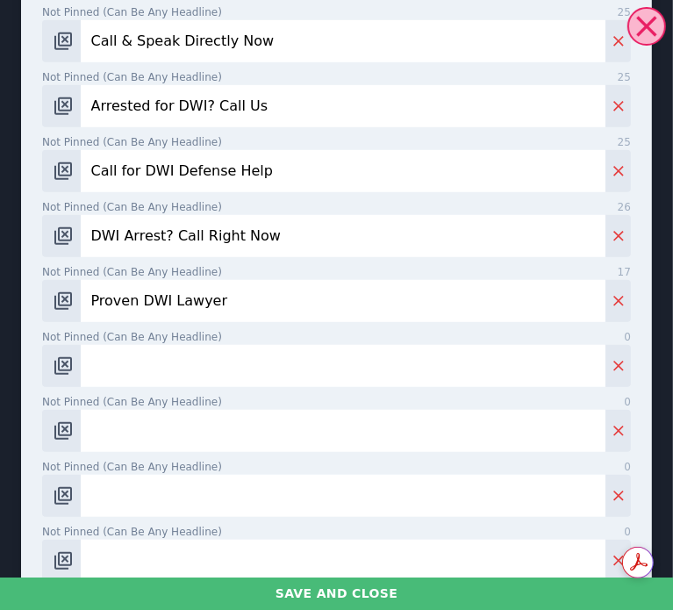
scroll to position [465, 0]
click at [188, 372] on input "Not pinned (Can be any headline) 0" at bounding box center [343, 367] width 525 height 42
paste input "DWI Case Dismissal Help"
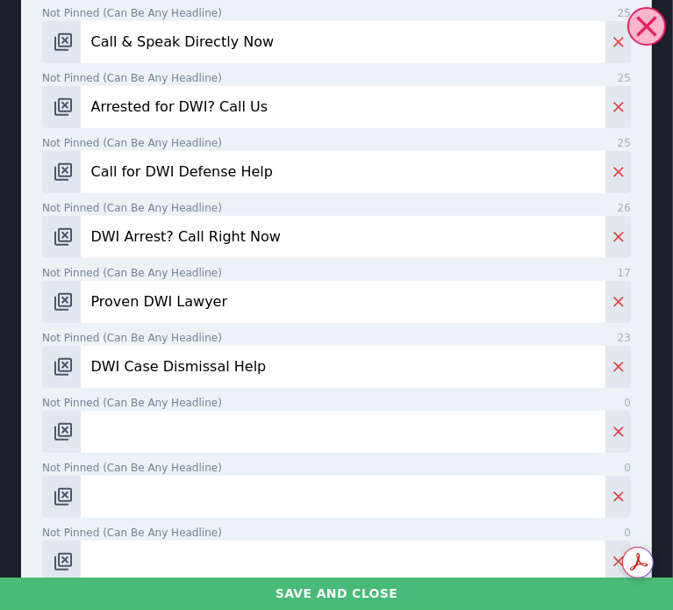
scroll to position [840, 0]
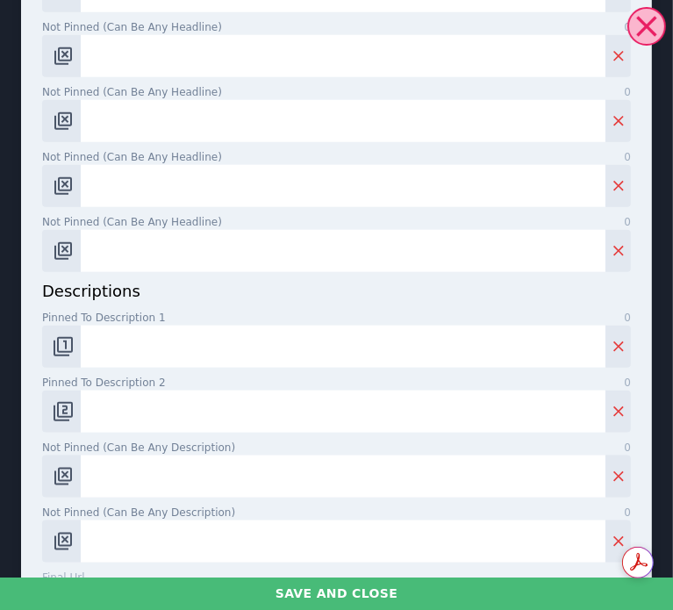
type input "DWI Case Dismissal Help"
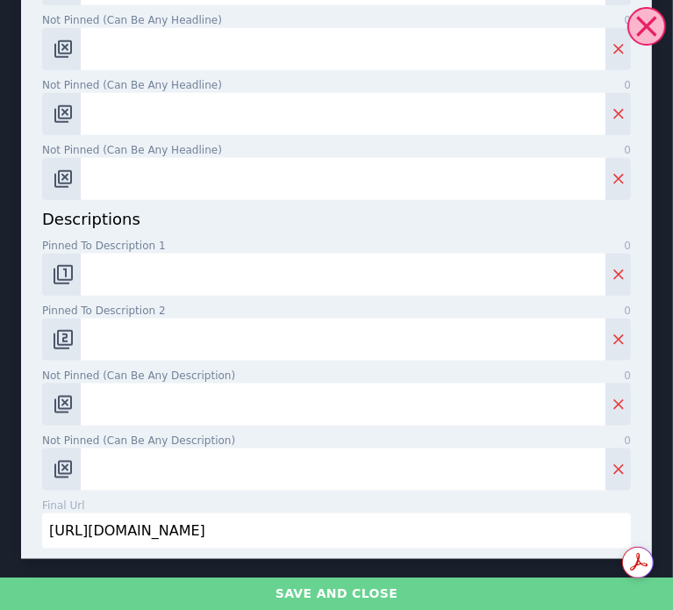
click at [336, 589] on button "Save and close" at bounding box center [336, 593] width 673 height 32
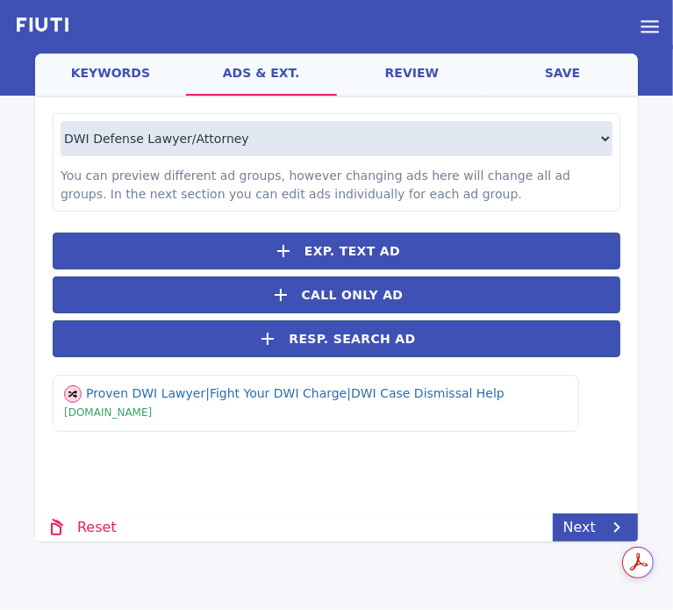
click at [565, 77] on link "save" at bounding box center [562, 75] width 151 height 42
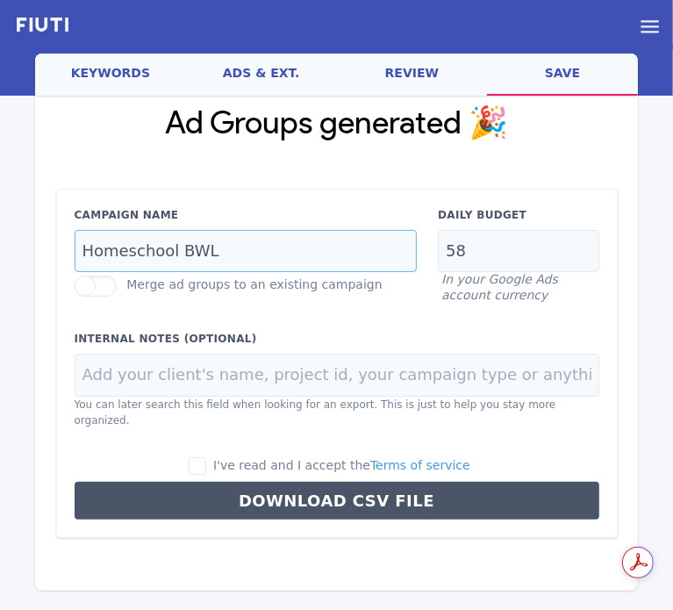
click at [261, 259] on input "Homeschool BWL" at bounding box center [246, 251] width 343 height 43
type input "es"
type input "a"
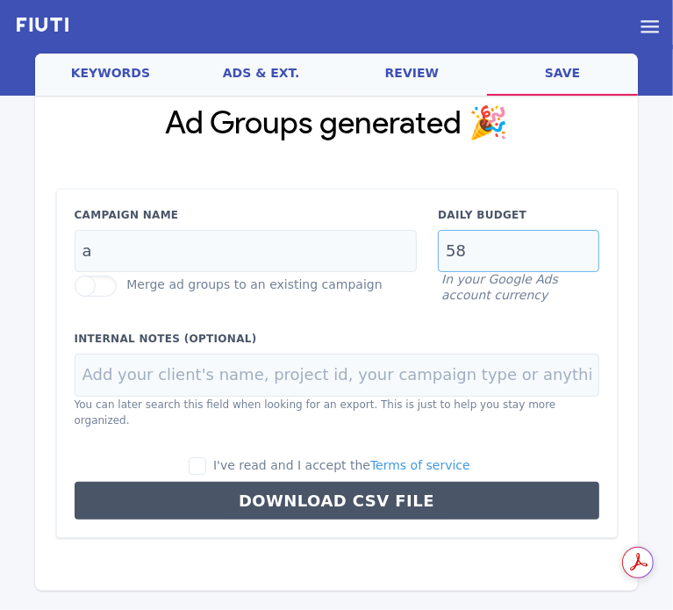
click at [474, 255] on input "58" at bounding box center [518, 251] width 161 height 43
type input "100"
click at [233, 456] on label "I've read and I accept the Terms of service" at bounding box center [330, 465] width 282 height 19
click at [206, 457] on input "I've read and I accept the Terms of service" at bounding box center [198, 466] width 18 height 18
checkbox input "true"
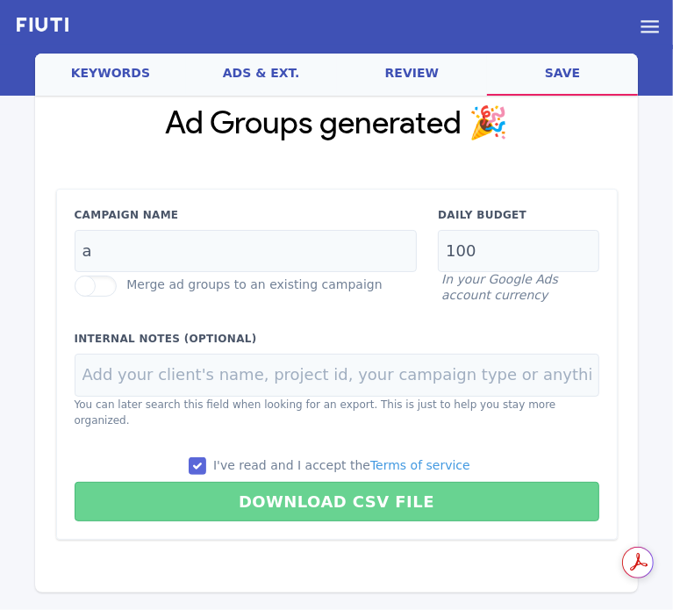
click at [232, 483] on button "Download CSV File" at bounding box center [337, 501] width 525 height 39
